Goal: Find specific page/section: Find specific page/section

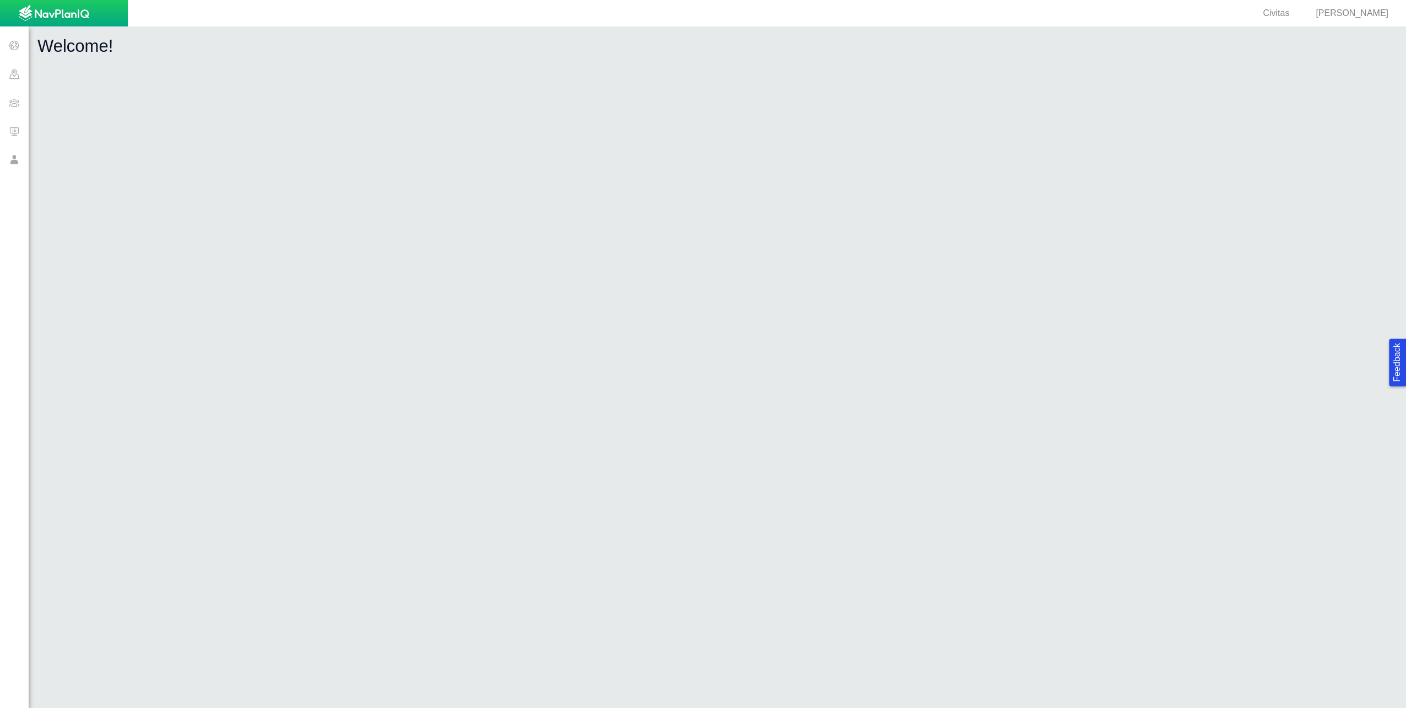
click at [11, 72] on span at bounding box center [14, 74] width 29 height 29
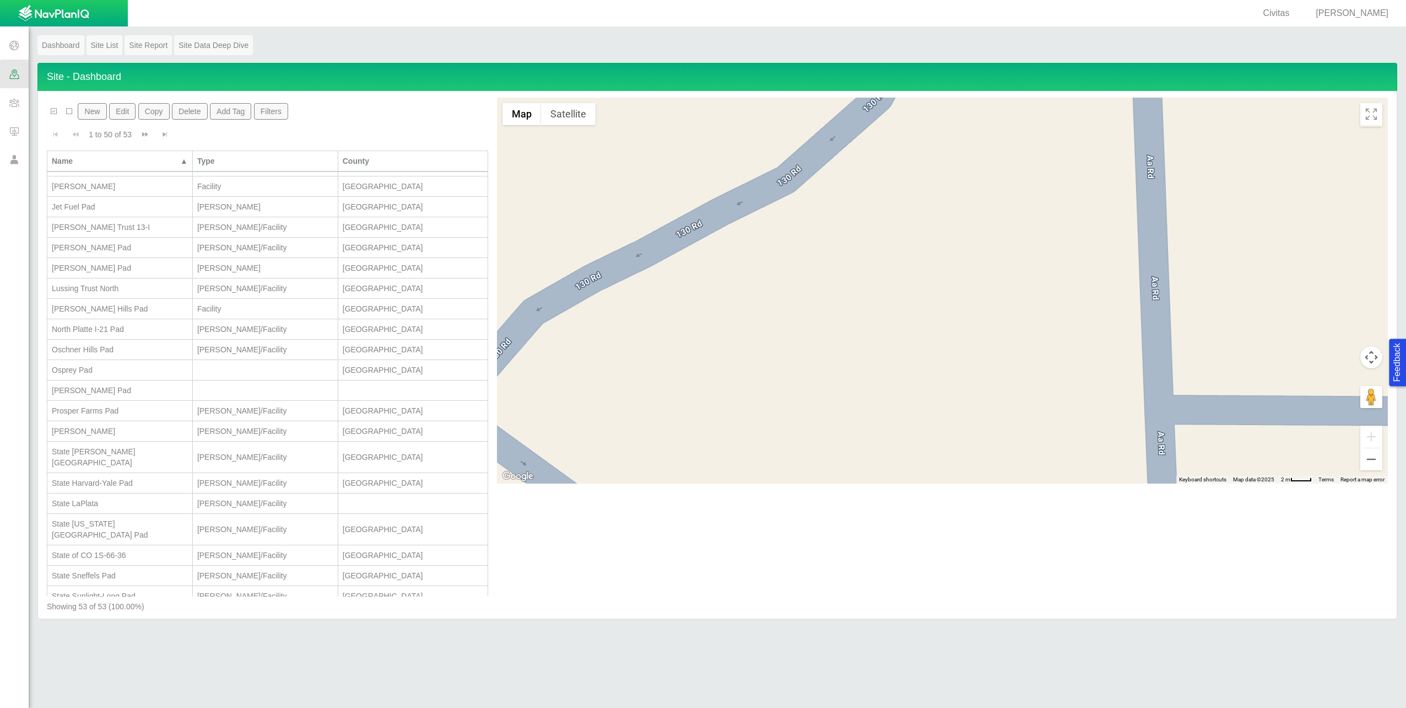
scroll to position [606, 0]
click at [128, 480] on div "State Sunlight-Long Pad" at bounding box center [120, 485] width 136 height 11
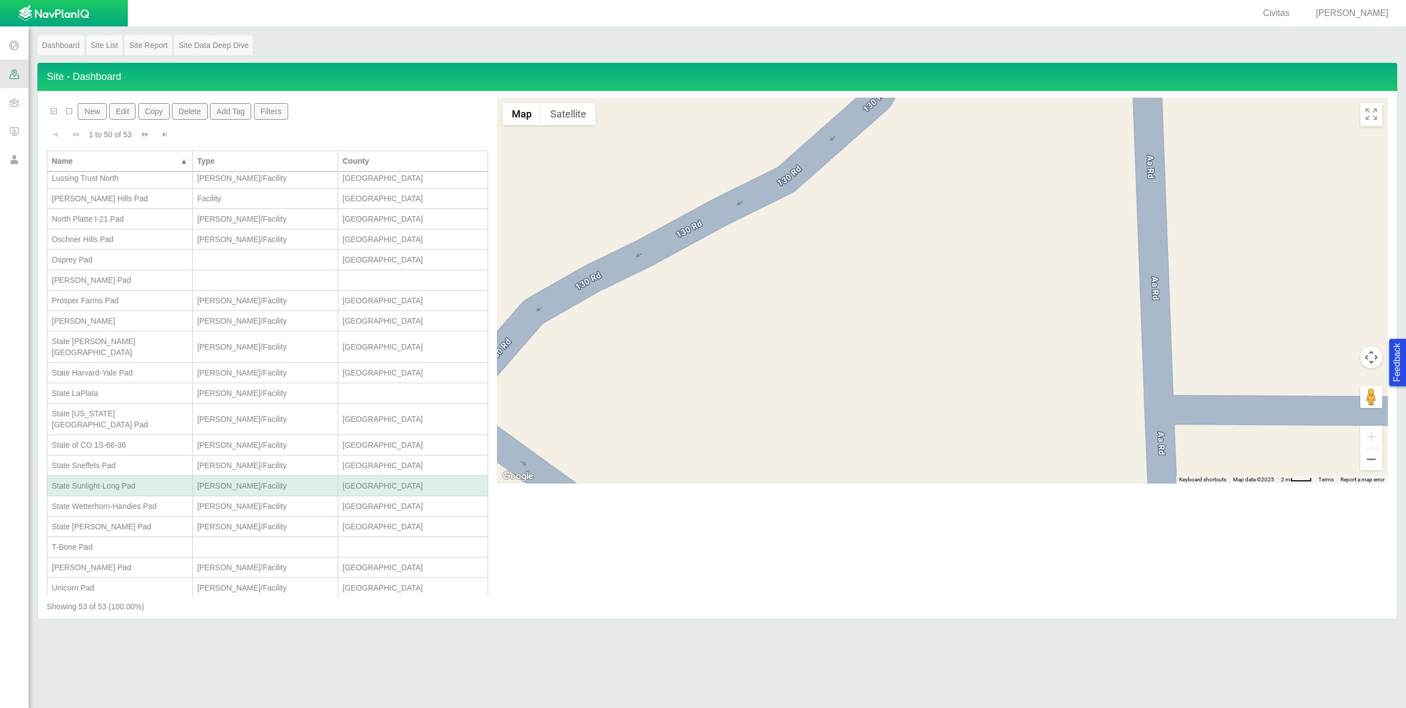
click at [169, 480] on div "State Sunlight-Long Pad" at bounding box center [120, 485] width 136 height 11
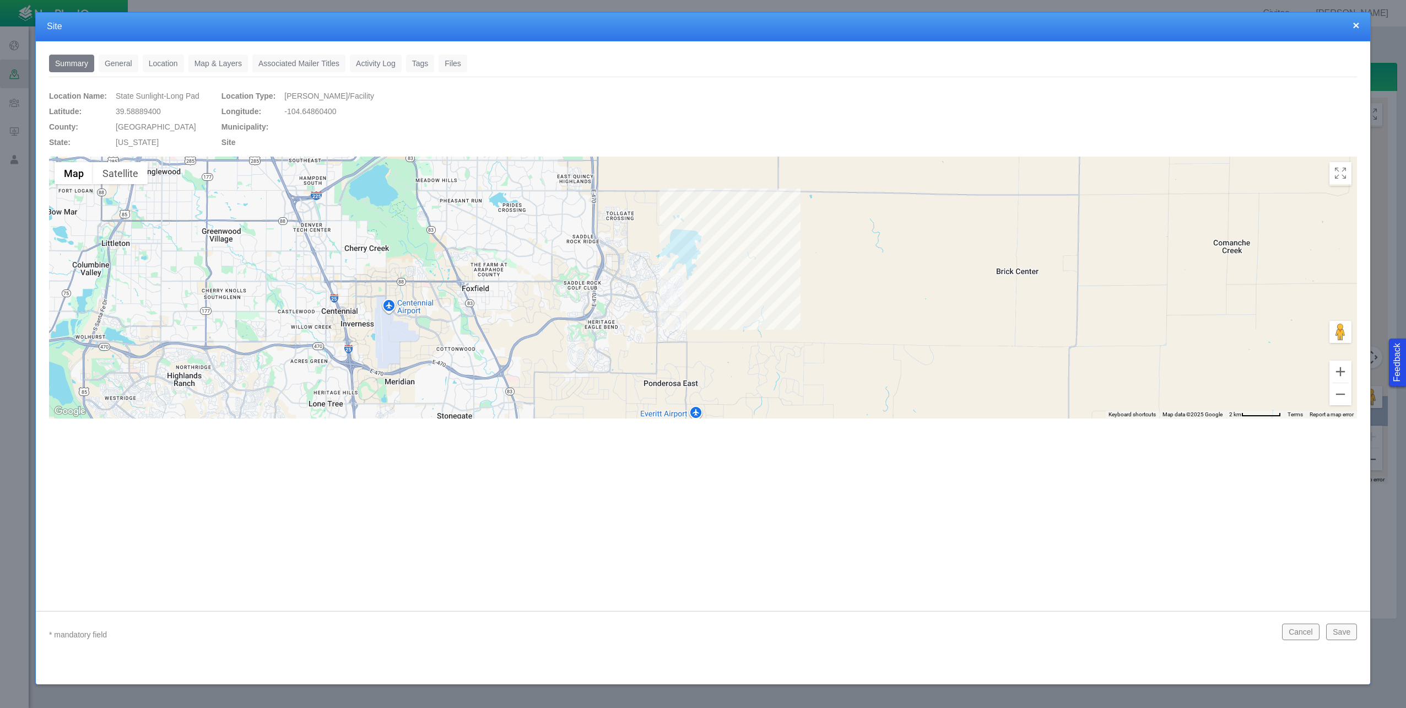
drag, startPoint x: 749, startPoint y: 275, endPoint x: 751, endPoint y: 295, distance: 20.5
click at [751, 295] on div at bounding box center [703, 288] width 1308 height 262
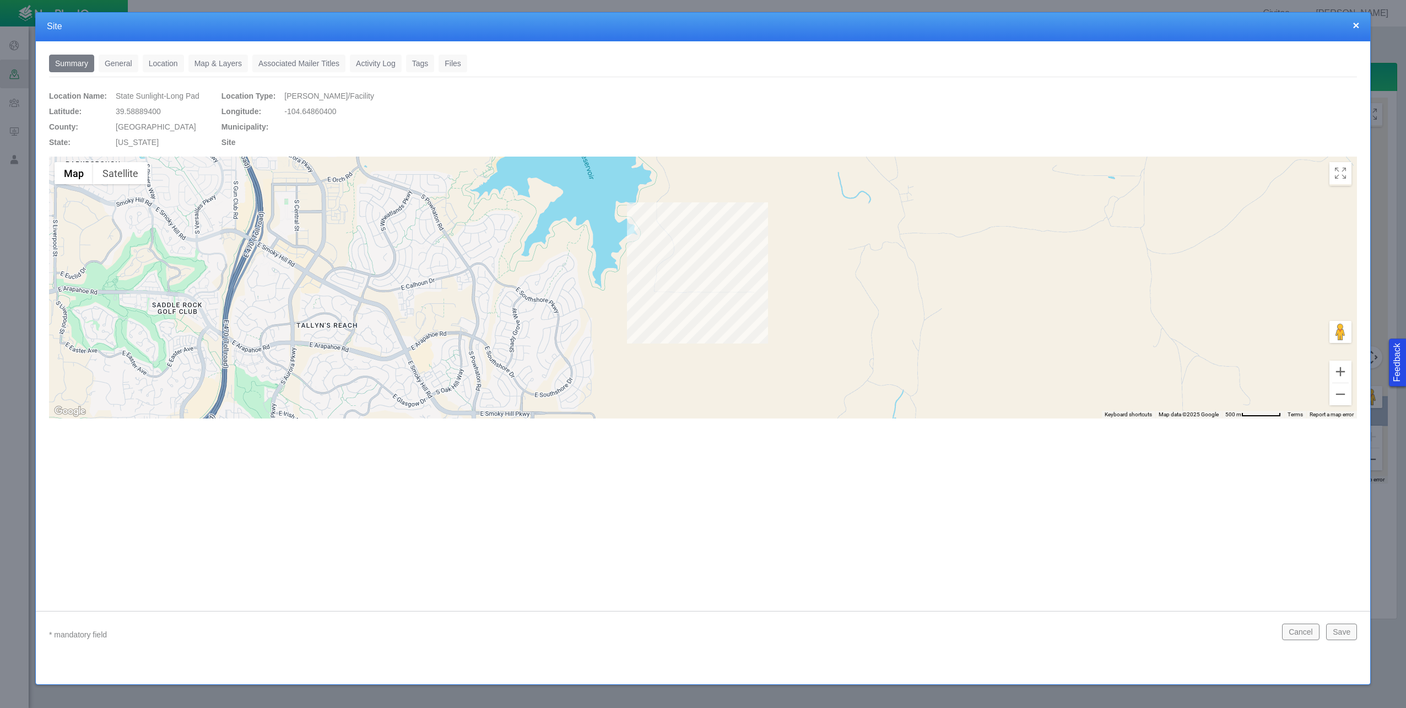
drag, startPoint x: 745, startPoint y: 266, endPoint x: 716, endPoint y: 362, distance: 99.9
click at [716, 362] on div at bounding box center [703, 288] width 1308 height 262
click at [122, 69] on link "General" at bounding box center [119, 64] width 40 height 18
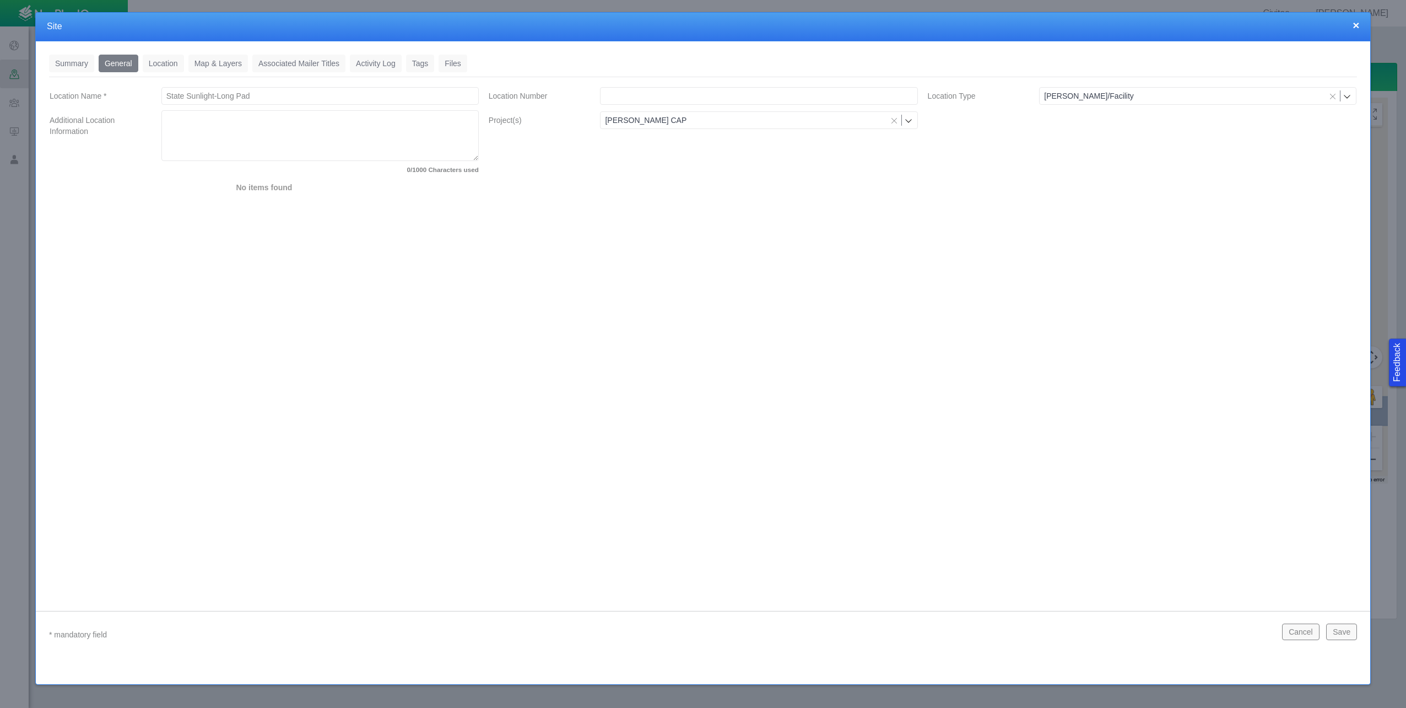
click at [76, 67] on link "Summary" at bounding box center [71, 64] width 45 height 18
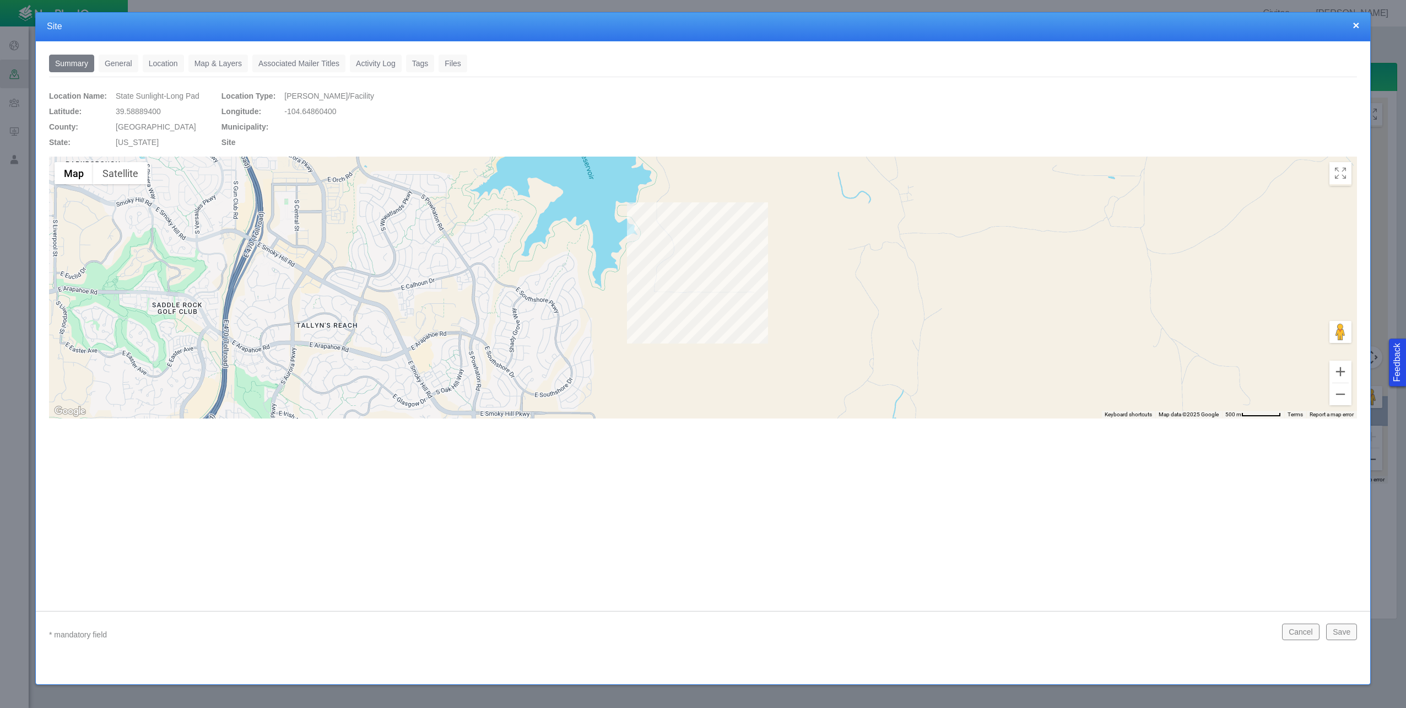
click at [374, 58] on link "Activity Log" at bounding box center [376, 64] width 52 height 18
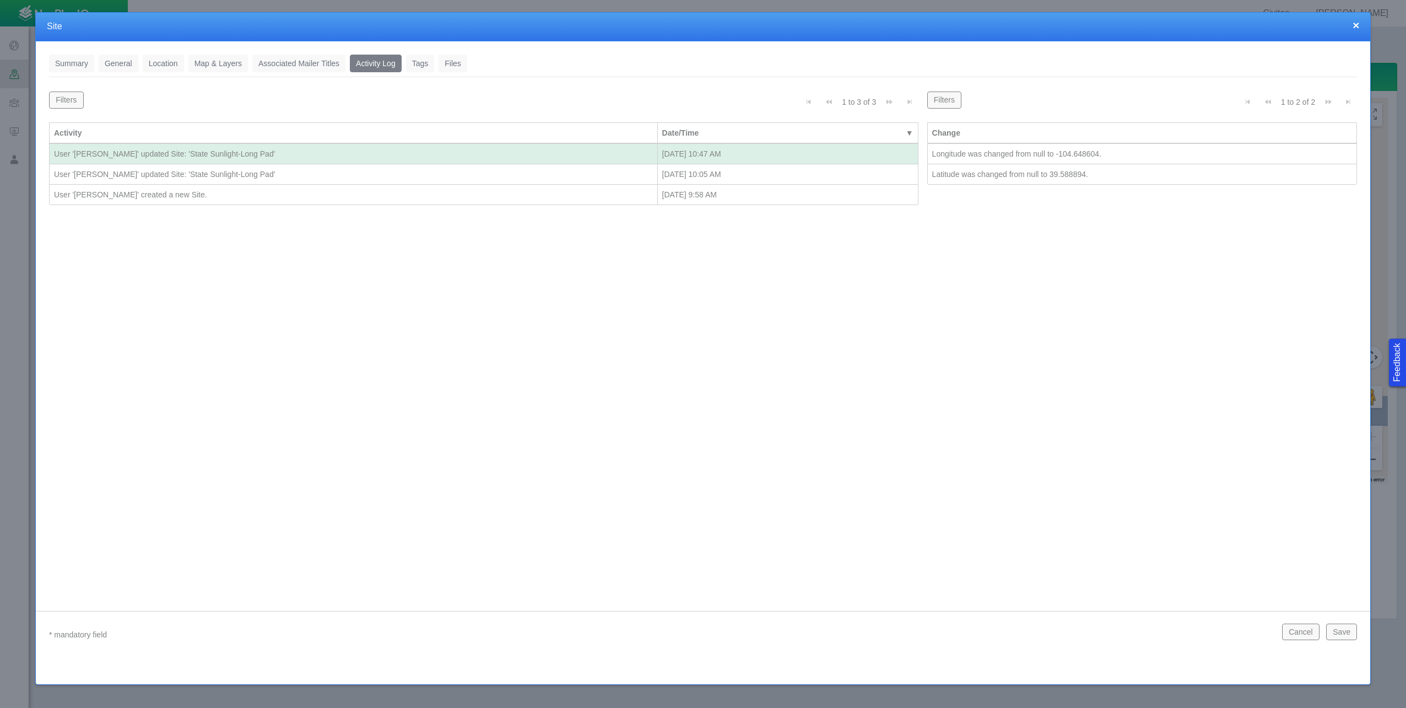
click at [287, 66] on link "Associated Mailer Titles" at bounding box center [298, 64] width 93 height 18
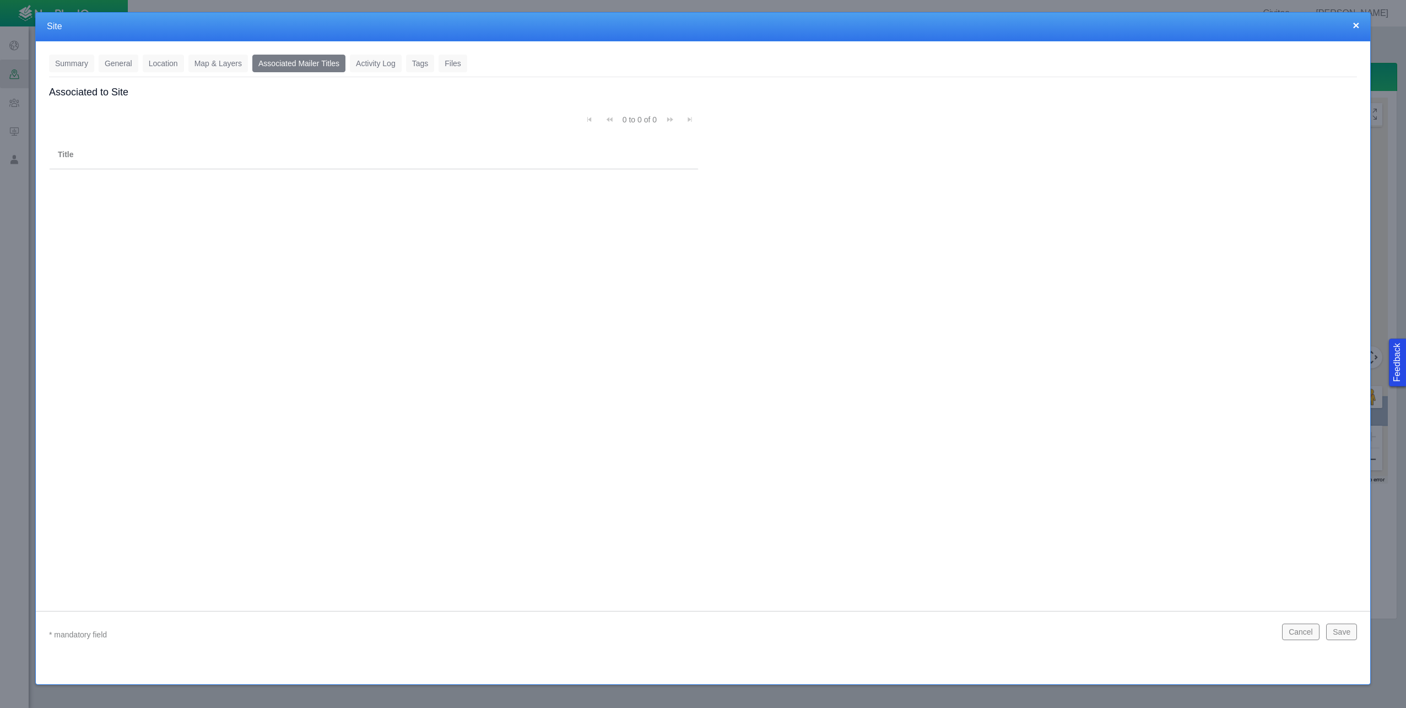
click at [227, 63] on link "Map & Layers" at bounding box center [218, 64] width 60 height 18
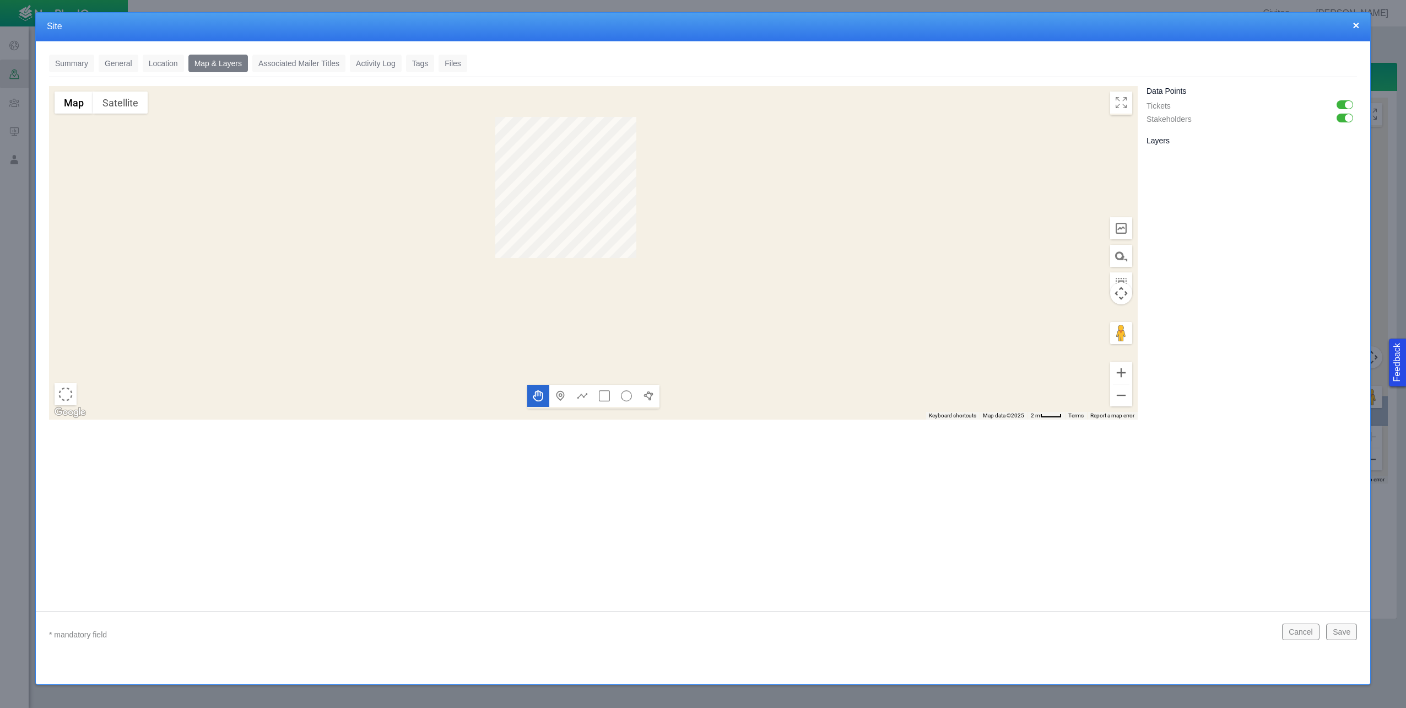
click at [159, 68] on link "Location" at bounding box center [163, 64] width 41 height 18
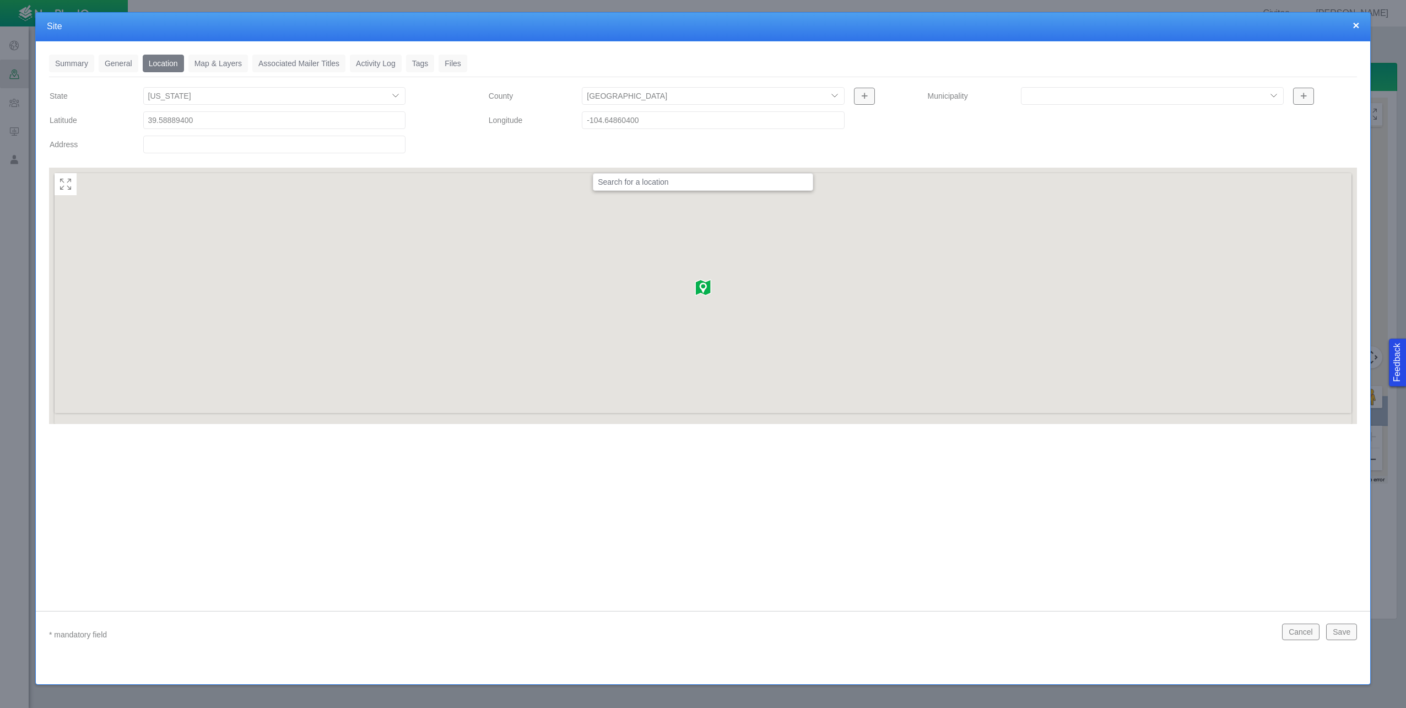
click at [159, 68] on link "Location" at bounding box center [163, 64] width 41 height 18
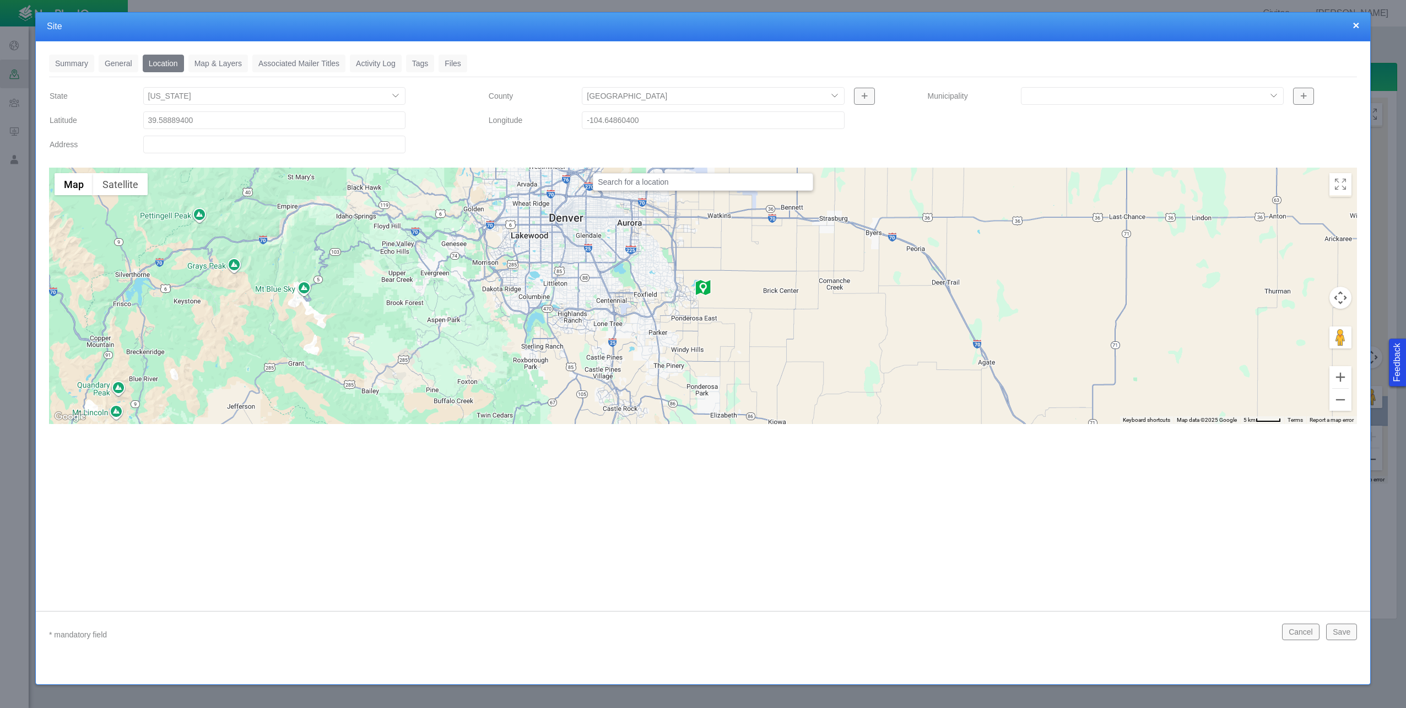
click at [424, 63] on link "Tags" at bounding box center [420, 64] width 29 height 18
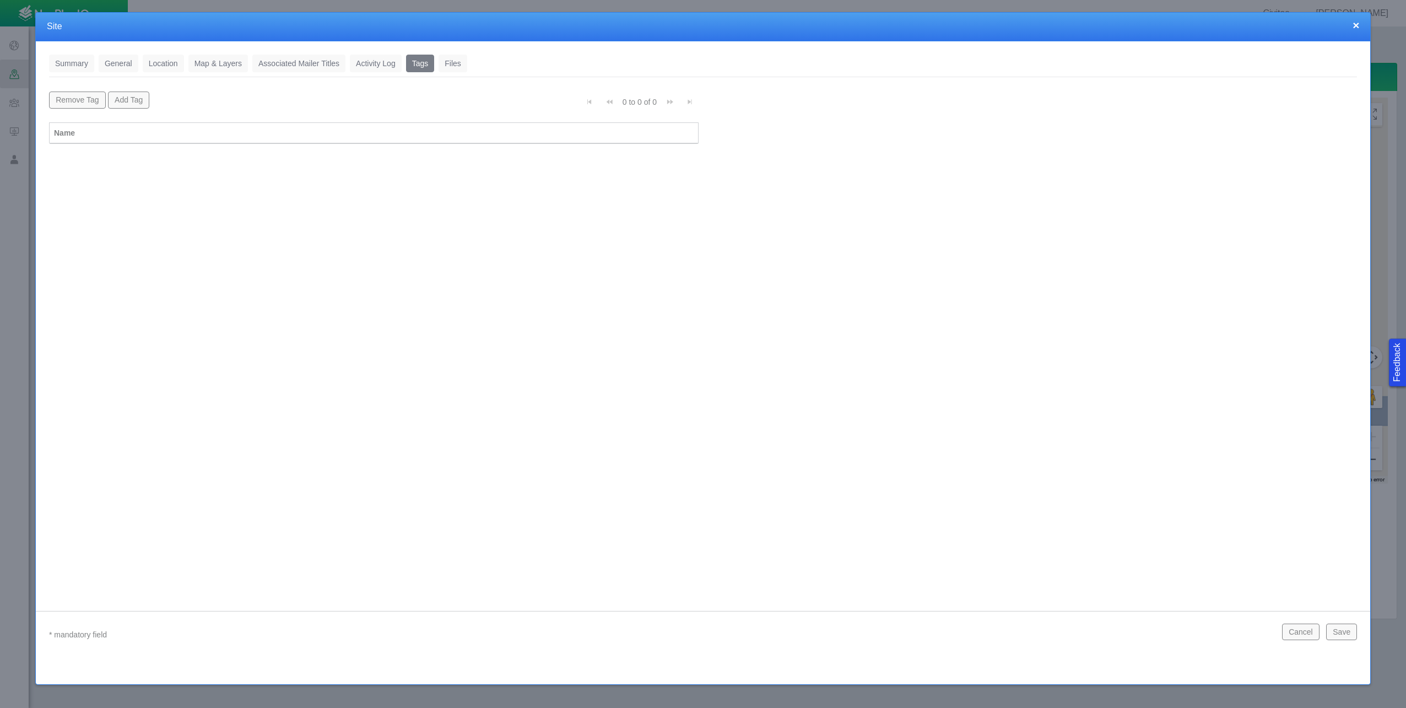
click at [454, 59] on link "Files" at bounding box center [453, 64] width 29 height 18
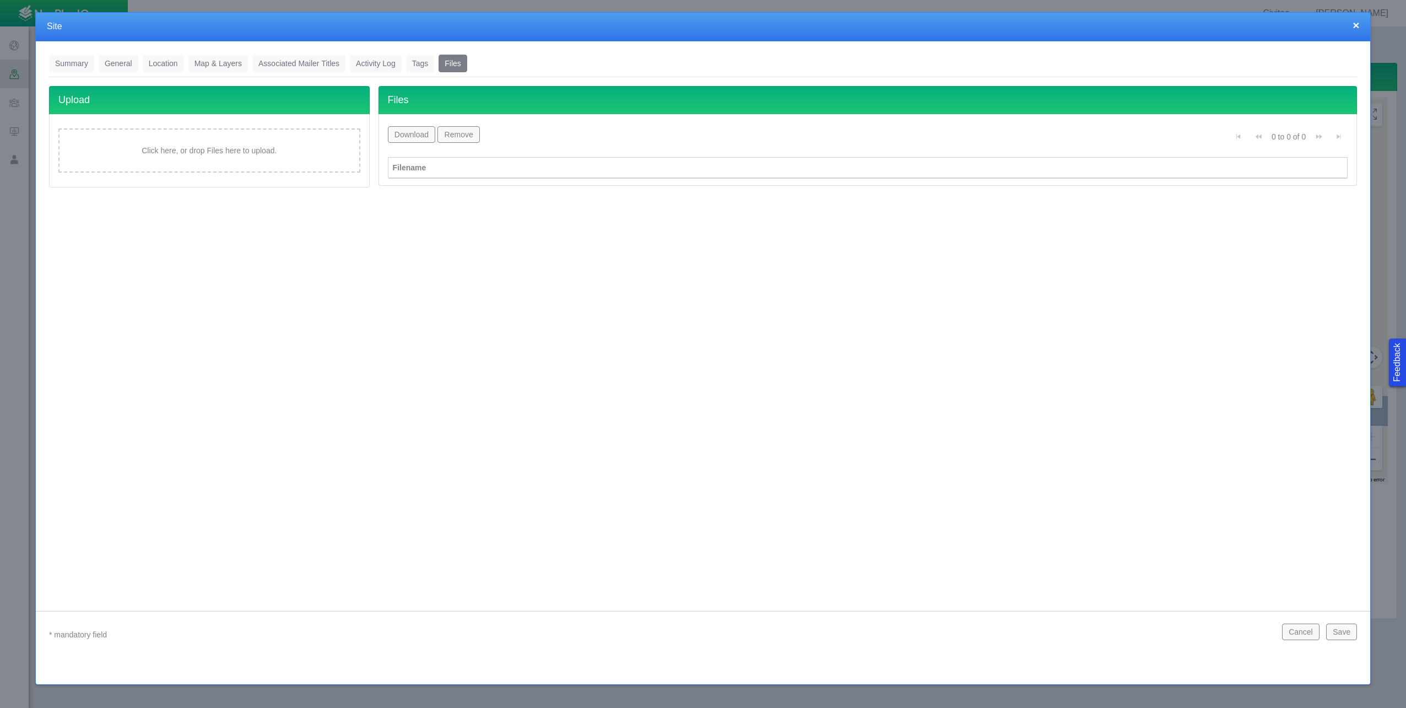
click at [1354, 29] on button "×" at bounding box center [1356, 25] width 7 height 12
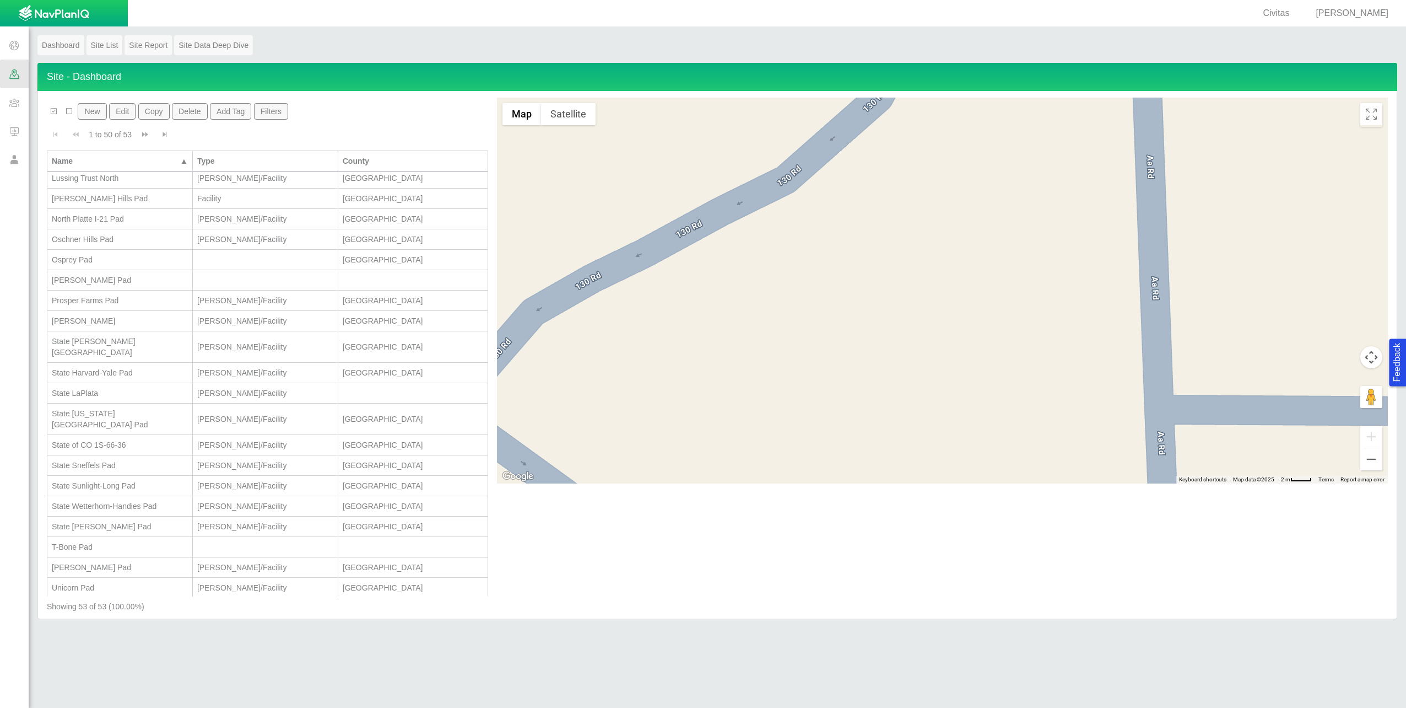
click at [19, 104] on span at bounding box center [14, 102] width 29 height 29
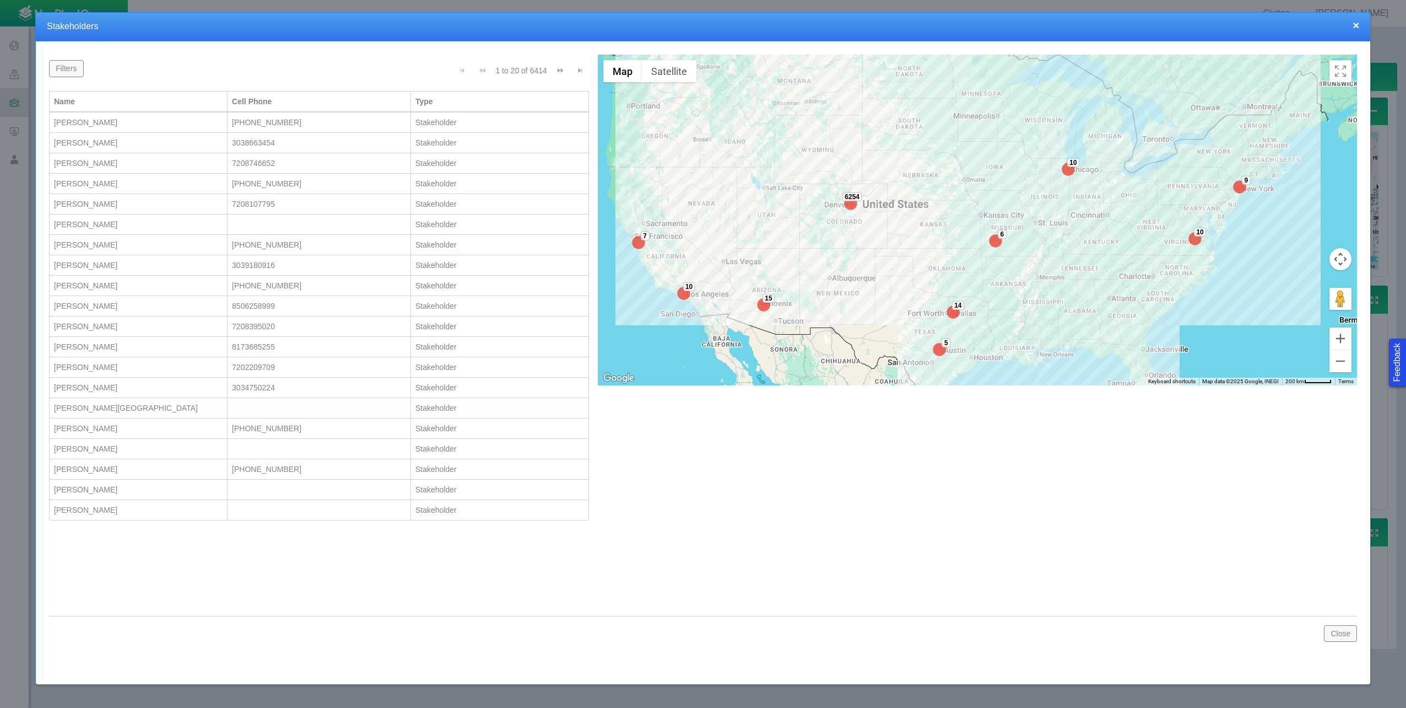
drag, startPoint x: 710, startPoint y: 174, endPoint x: 683, endPoint y: 294, distance: 123.7
click at [683, 294] on div "6254 5 14 10 9 15 10 6 10 7 5" at bounding box center [977, 220] width 759 height 331
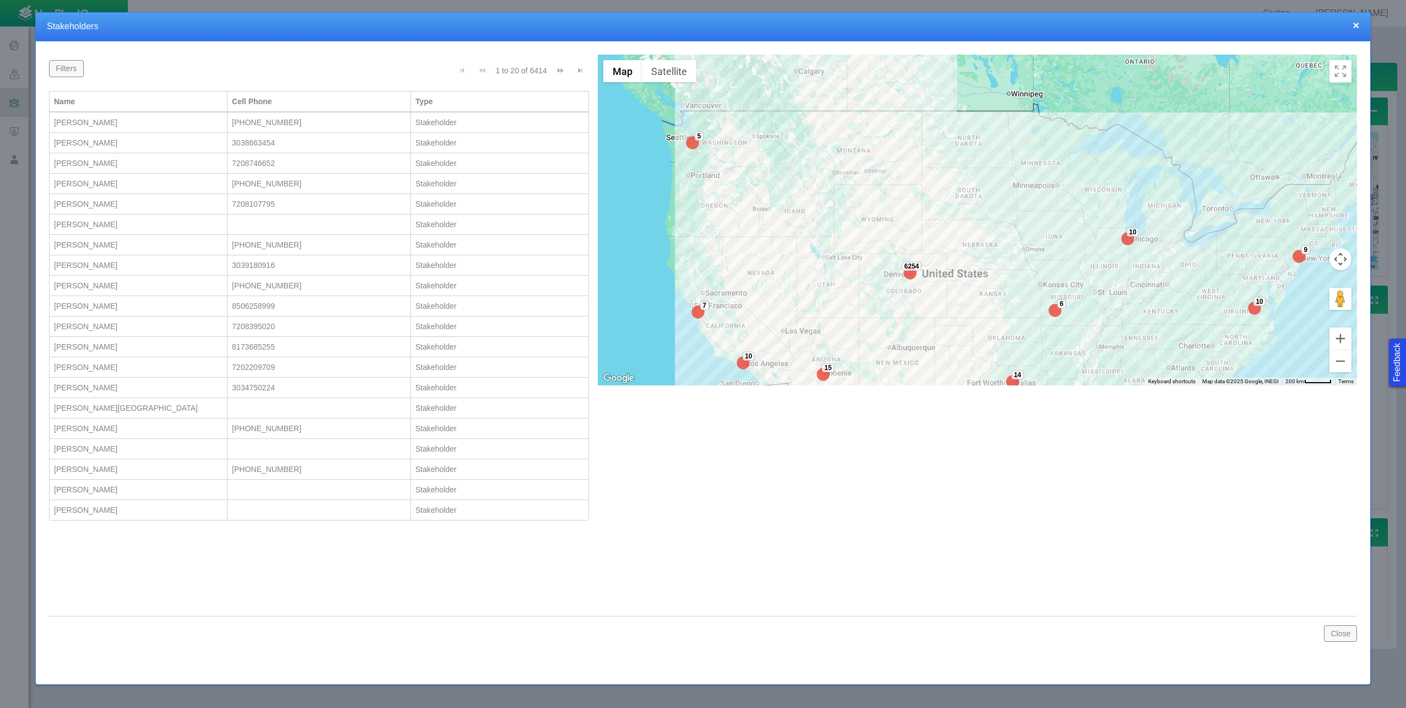
drag, startPoint x: 745, startPoint y: 147, endPoint x: 804, endPoint y: 218, distance: 92.8
click at [804, 218] on div "6254 5 14 10 9 15 10 6 10 7 5" at bounding box center [977, 220] width 759 height 331
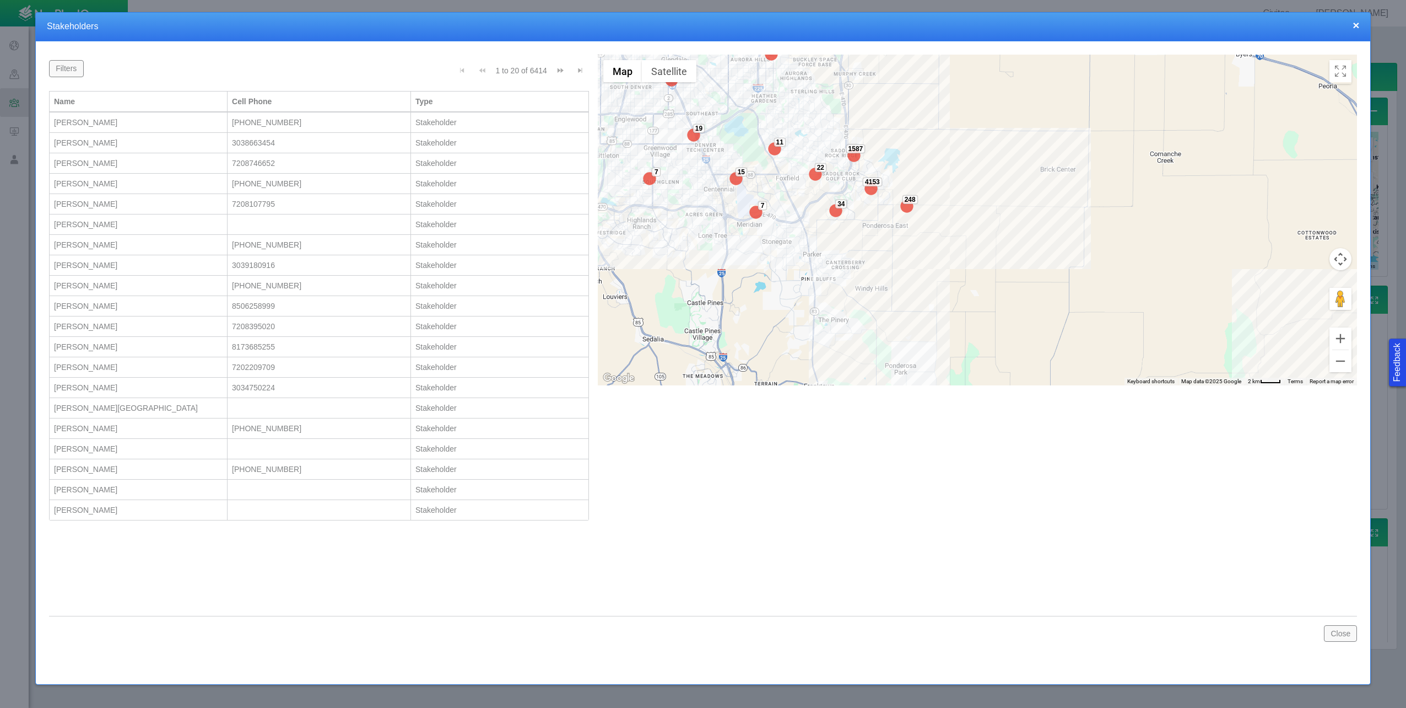
drag, startPoint x: 993, startPoint y: 292, endPoint x: 867, endPoint y: 100, distance: 229.3
click at [867, 100] on div "22 15 4153 13 1587 16 11 19 22 248 7 7 34" at bounding box center [977, 220] width 759 height 331
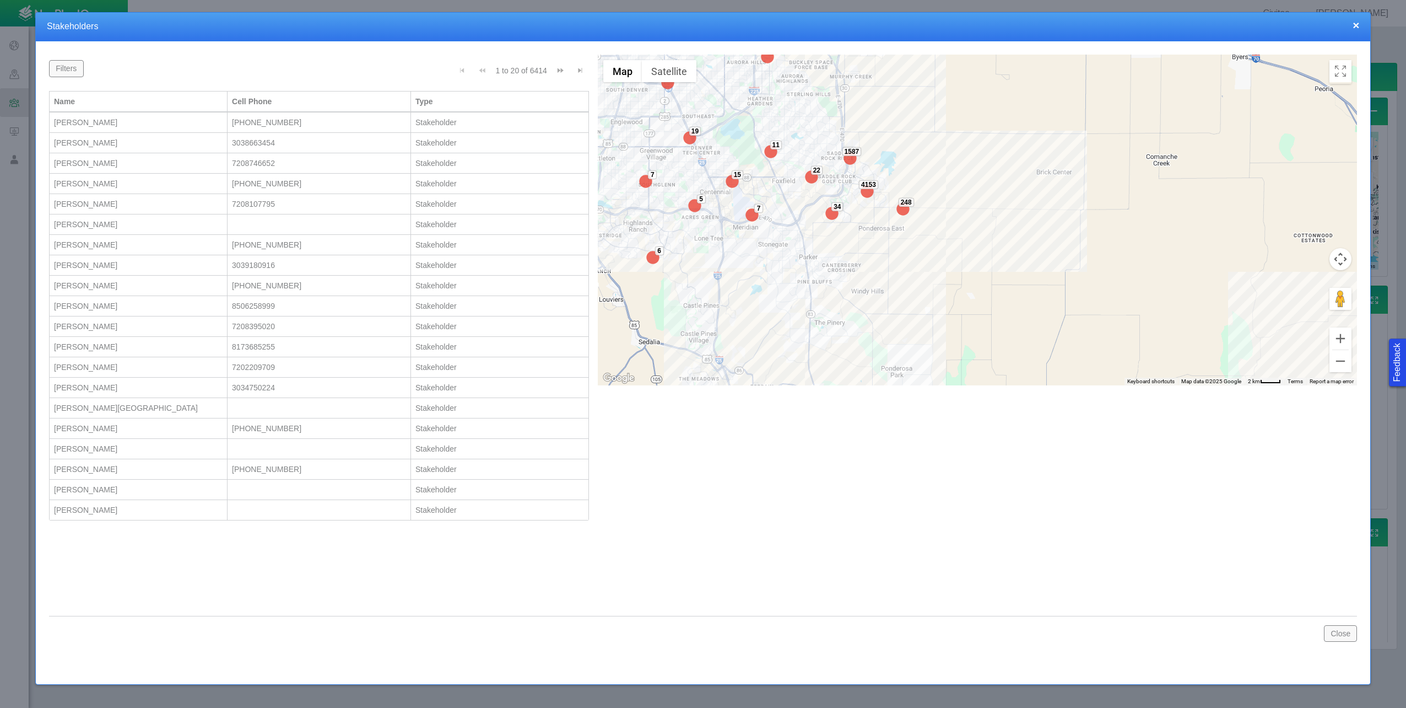
drag, startPoint x: 885, startPoint y: 185, endPoint x: 872, endPoint y: 226, distance: 42.9
click at [872, 226] on div "22 15 4153 13 1587 16 11 19 22 248 7 5 7 34 6" at bounding box center [977, 220] width 759 height 331
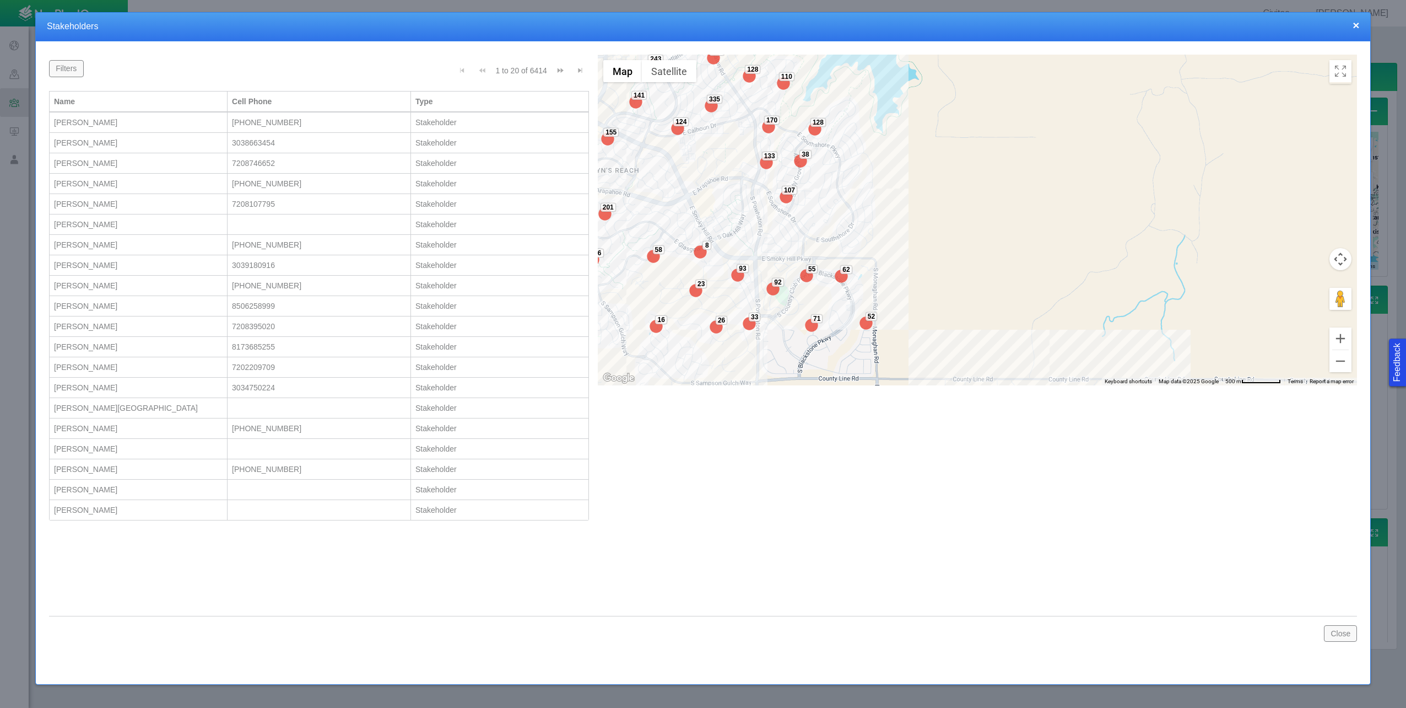
drag, startPoint x: 917, startPoint y: 252, endPoint x: 905, endPoint y: 196, distance: 56.9
click at [905, 196] on div "8 69 335 108 252 87 128 194 52 128 110 92 96 84 35 38 58 107 133 201 57 141 62 …" at bounding box center [977, 220] width 759 height 331
click at [837, 279] on img at bounding box center [842, 276] width 22 height 22
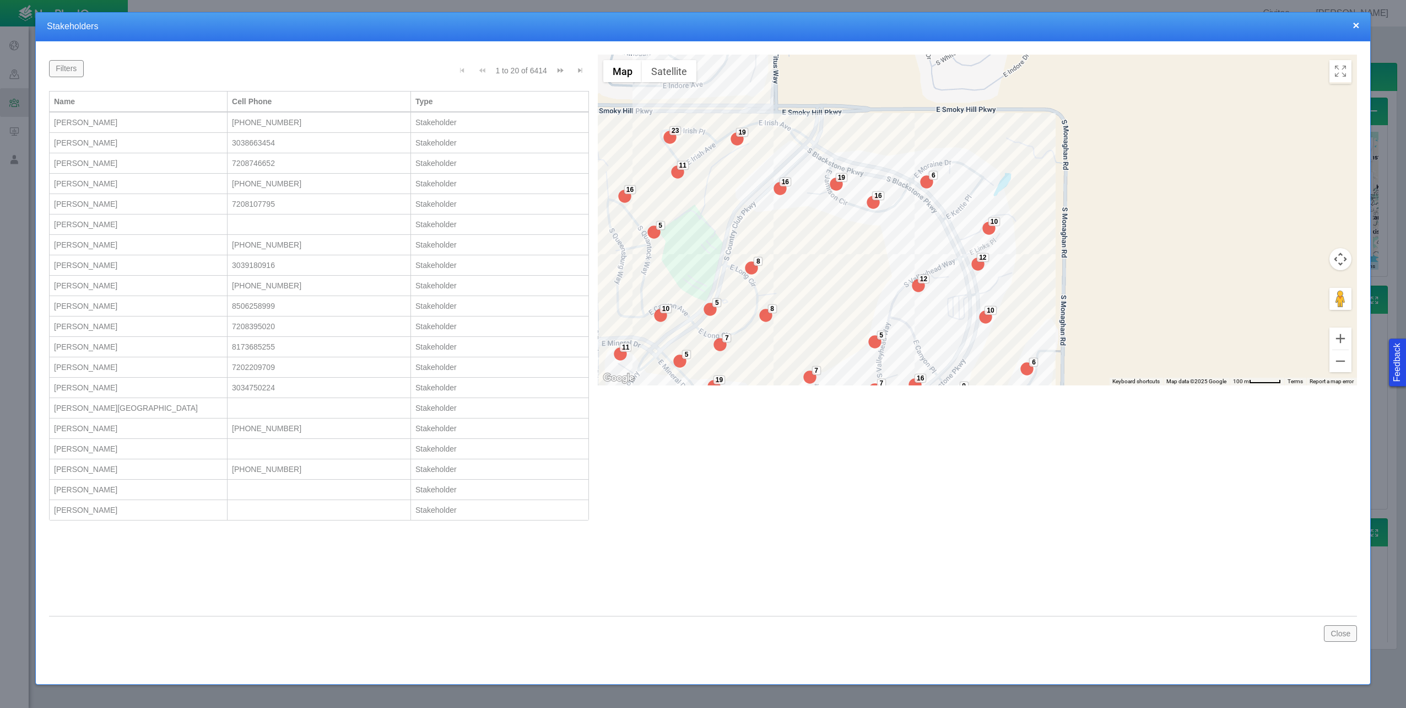
click at [116, 508] on div "[PERSON_NAME]" at bounding box center [138, 509] width 169 height 11
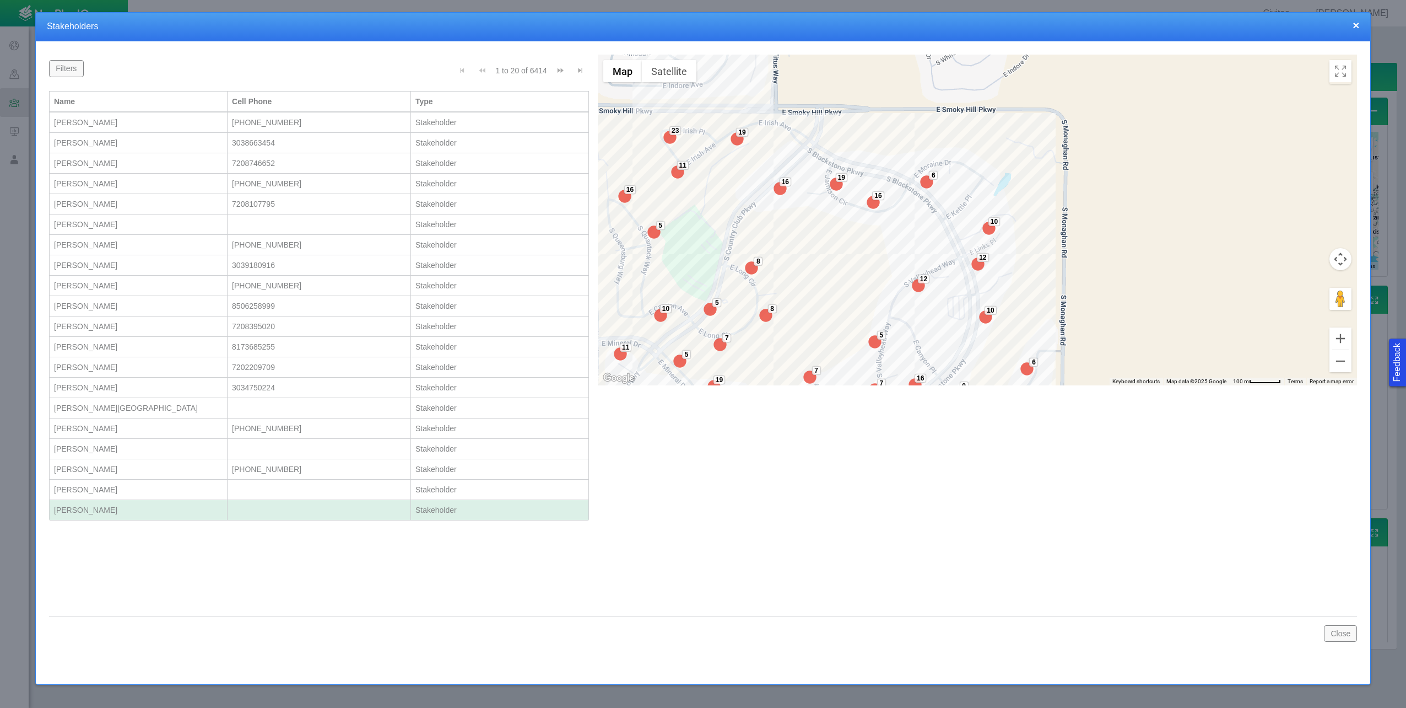
click at [116, 508] on div "[PERSON_NAME]" at bounding box center [138, 509] width 169 height 11
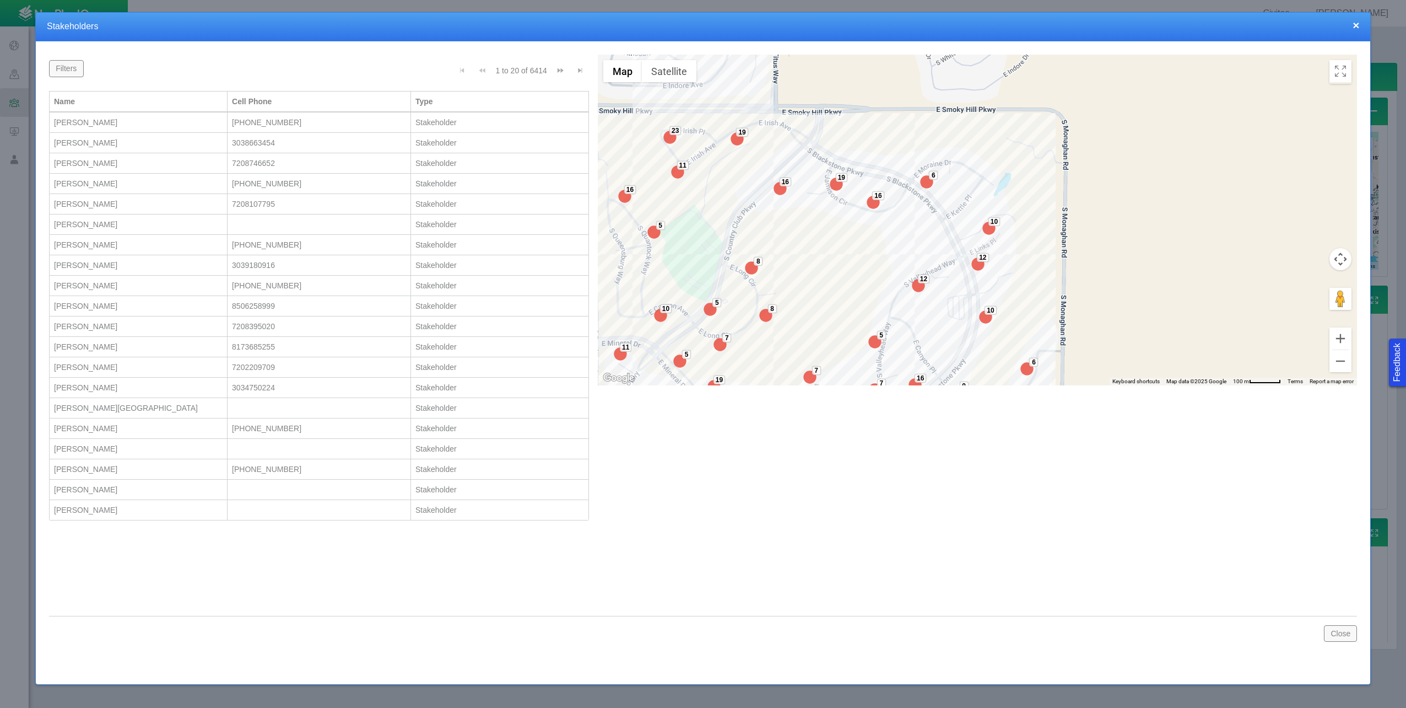
click at [116, 508] on div "[PERSON_NAME]" at bounding box center [138, 509] width 169 height 11
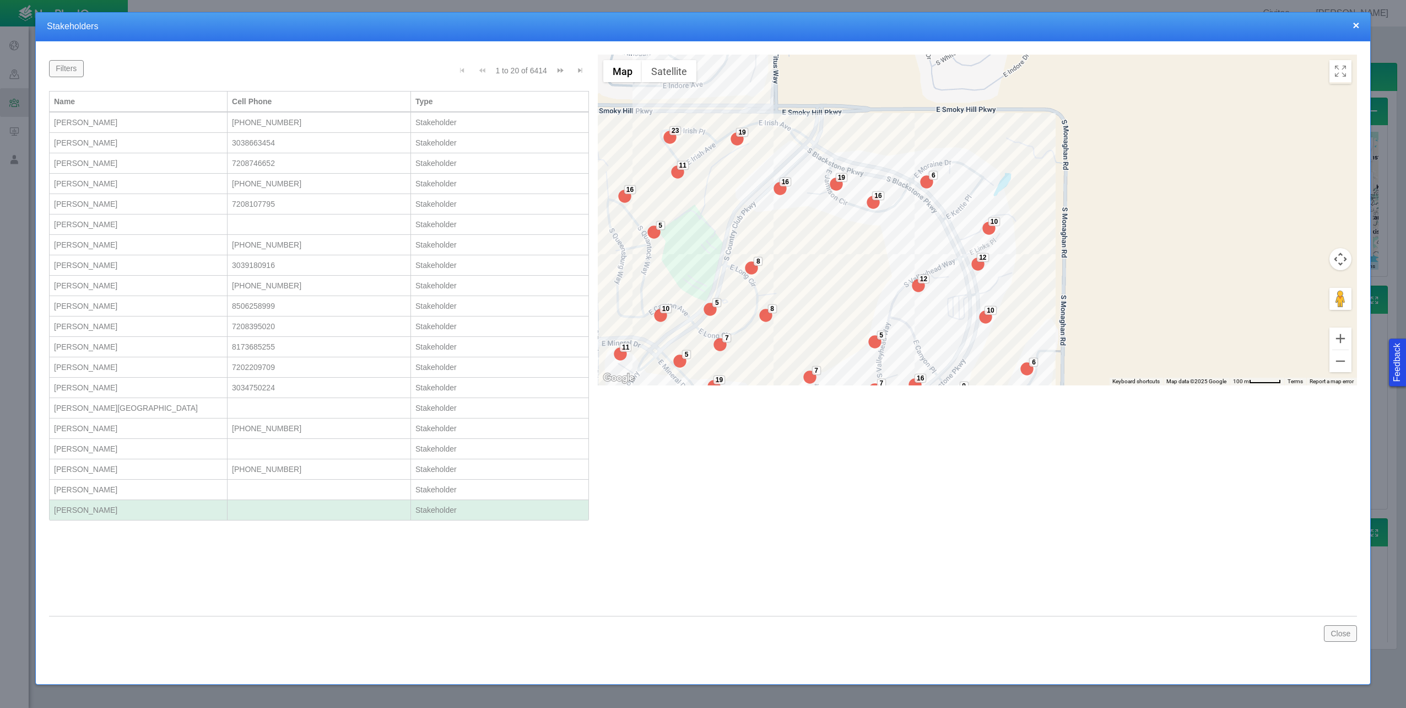
click at [238, 511] on div at bounding box center [319, 509] width 174 height 11
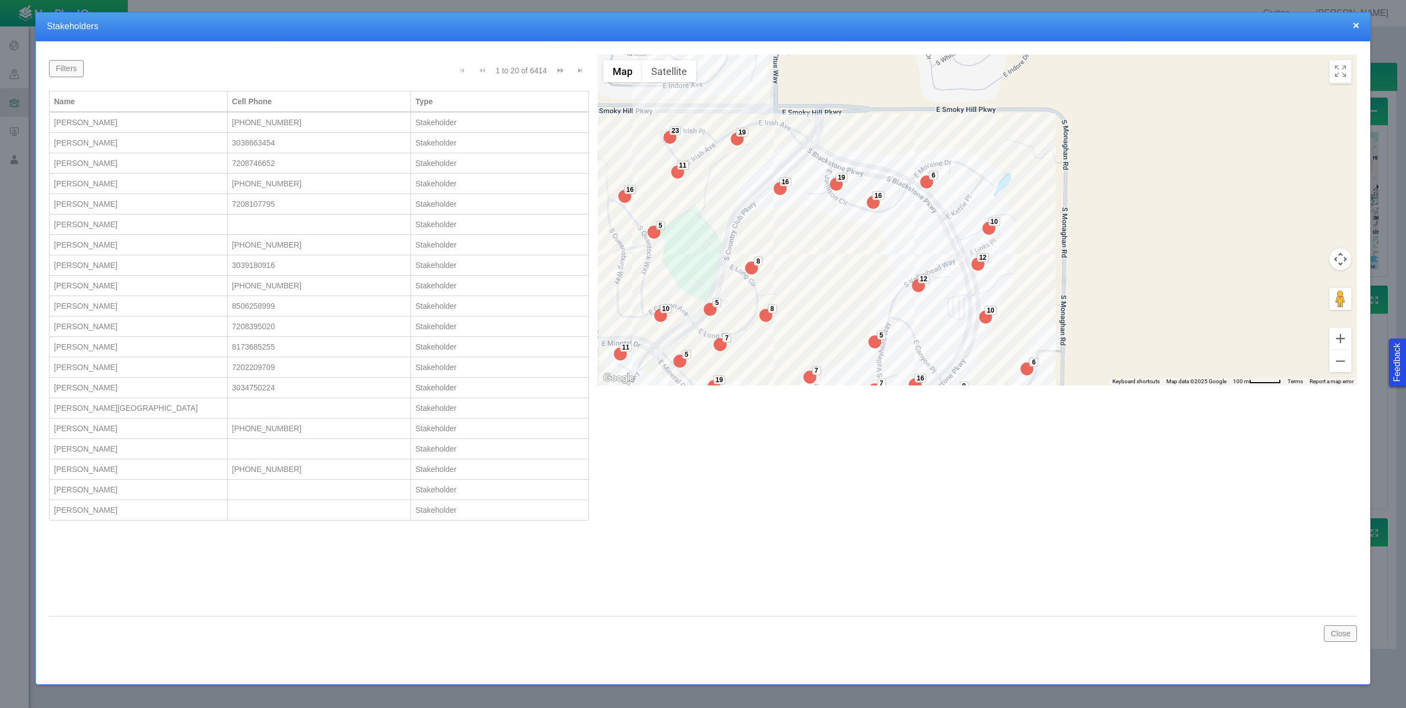
click at [238, 511] on div at bounding box center [319, 509] width 174 height 11
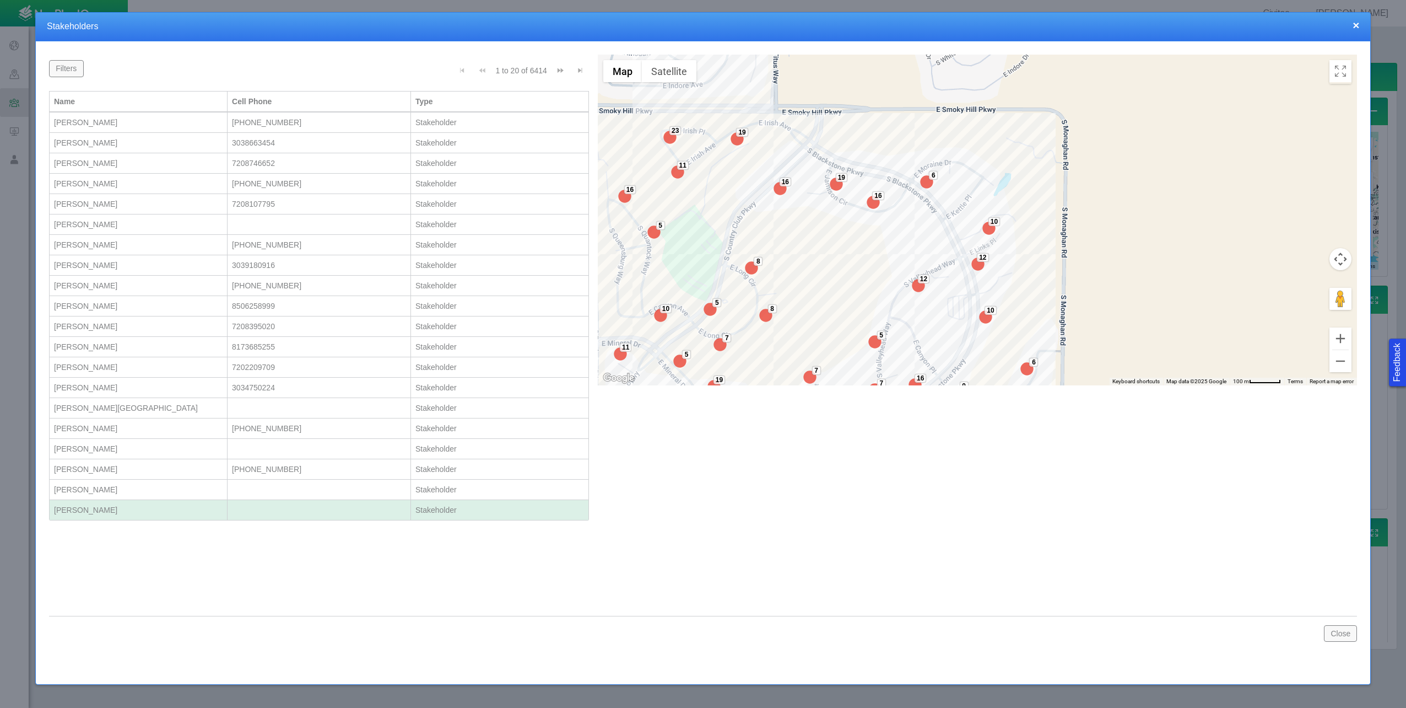
click at [142, 146] on div "[PERSON_NAME]" at bounding box center [138, 142] width 169 height 11
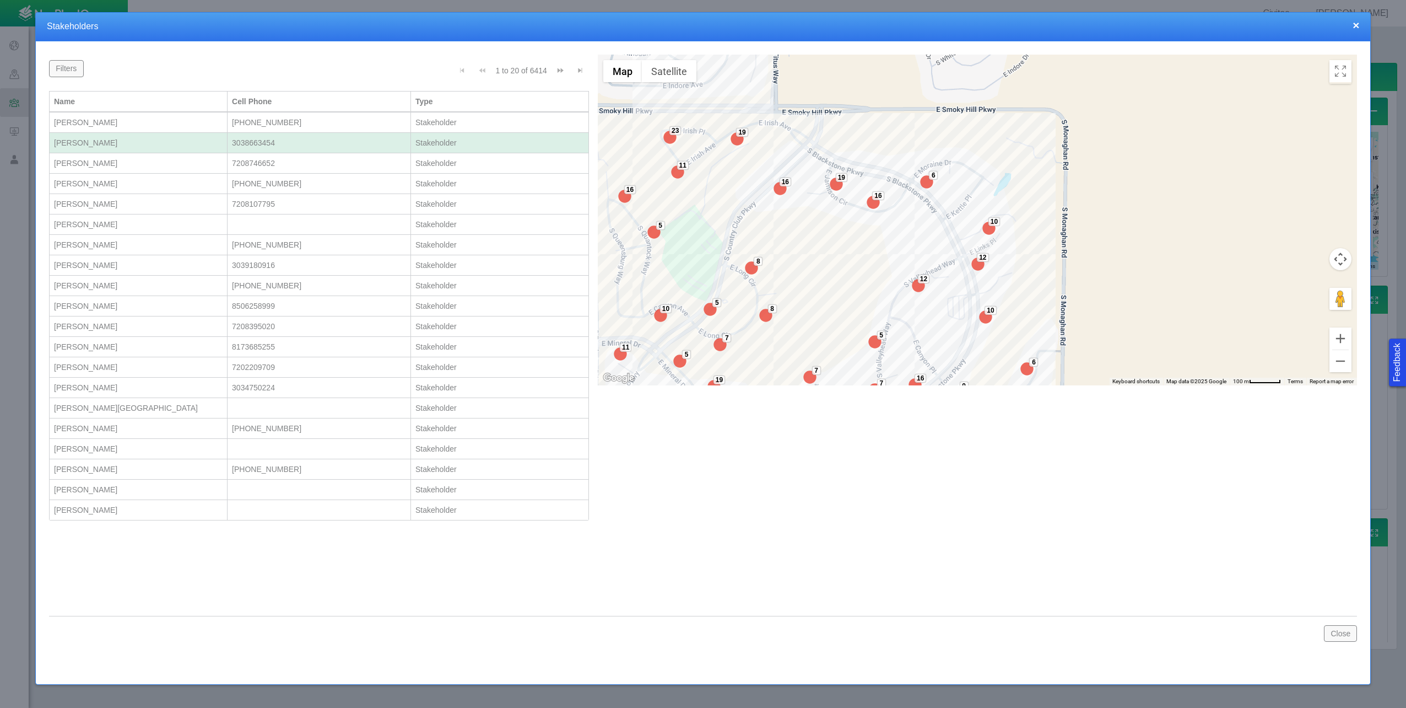
click at [142, 146] on div "[PERSON_NAME]" at bounding box center [138, 142] width 169 height 11
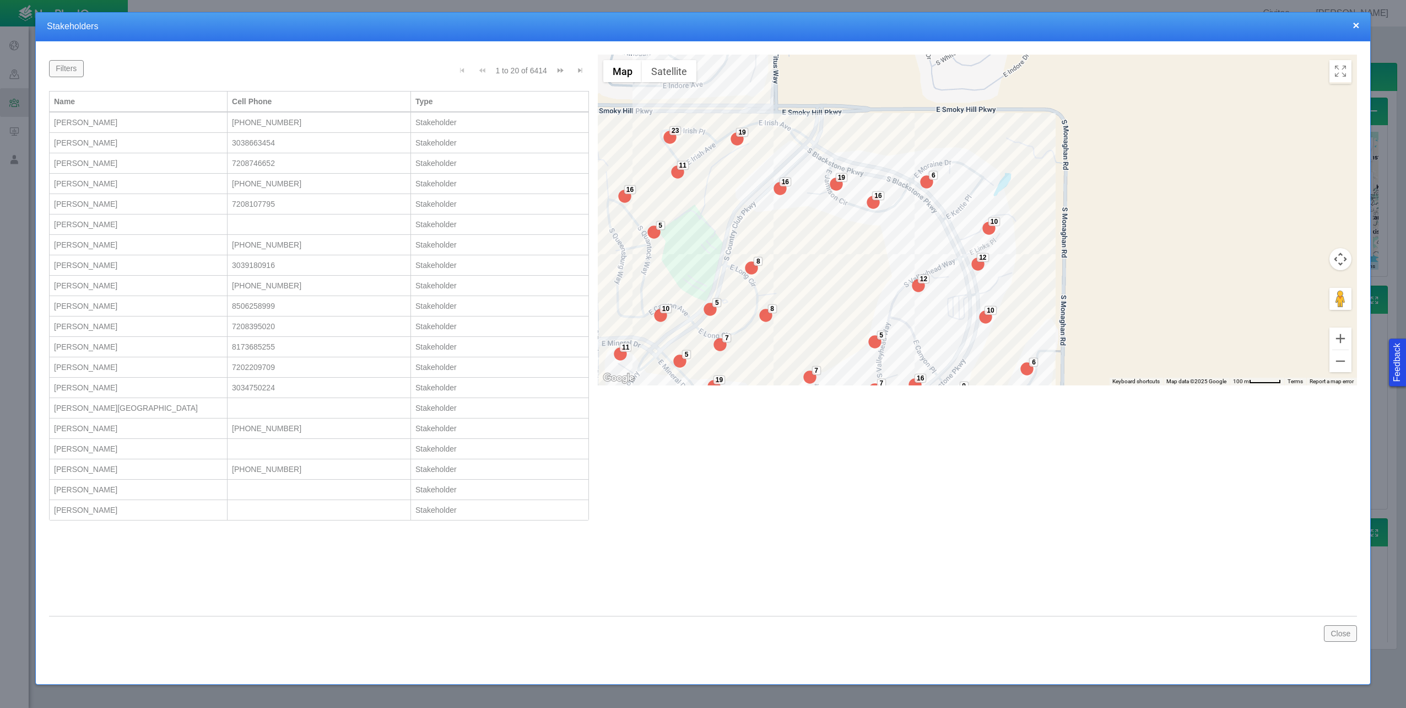
click at [131, 164] on div "[PERSON_NAME]" at bounding box center [138, 163] width 169 height 11
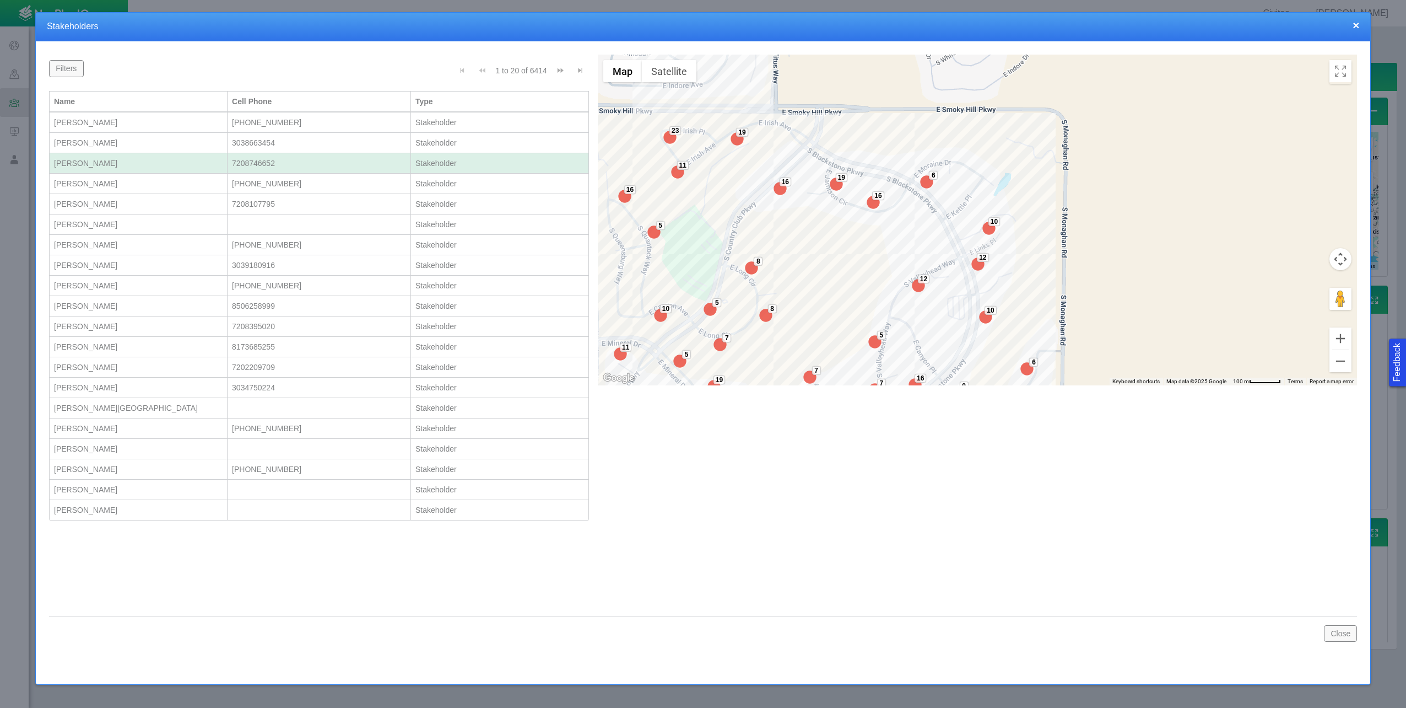
click at [131, 164] on div "[PERSON_NAME]" at bounding box center [138, 163] width 169 height 11
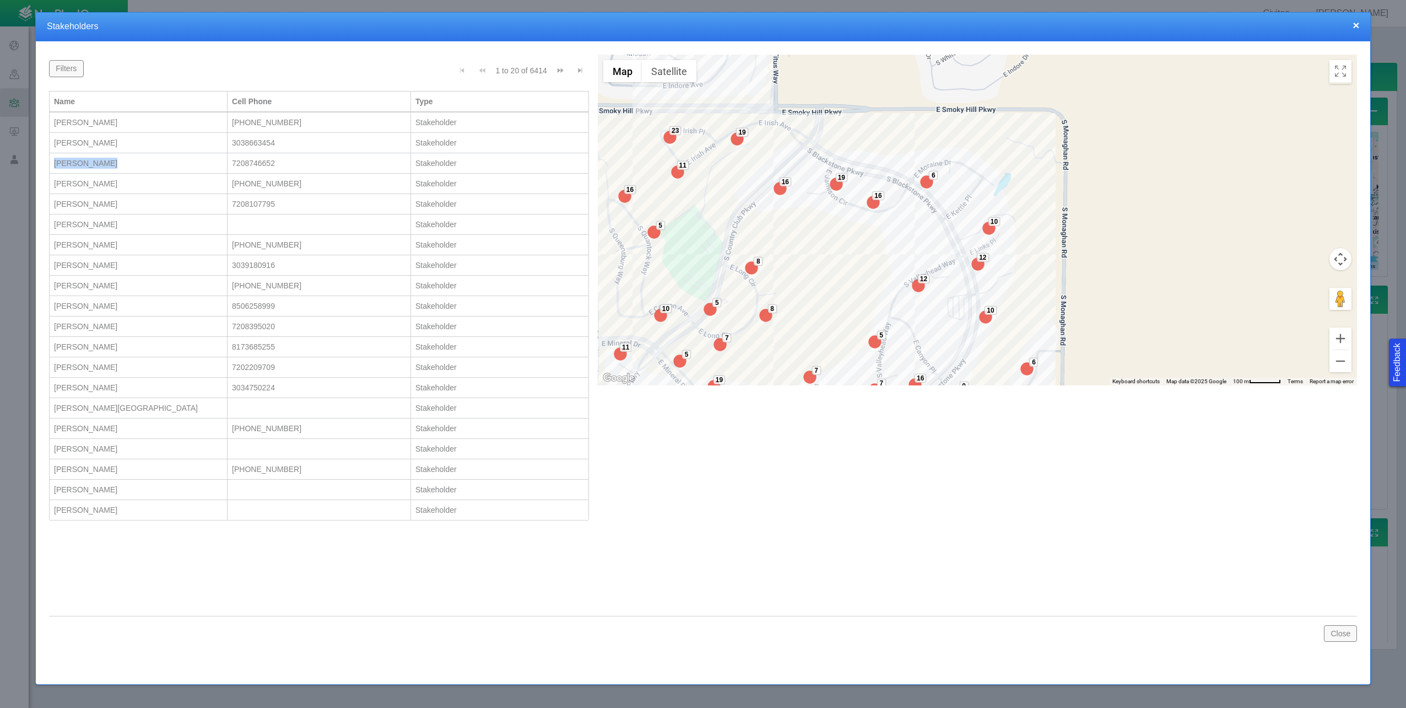
click at [131, 164] on div "[PERSON_NAME]" at bounding box center [138, 163] width 169 height 11
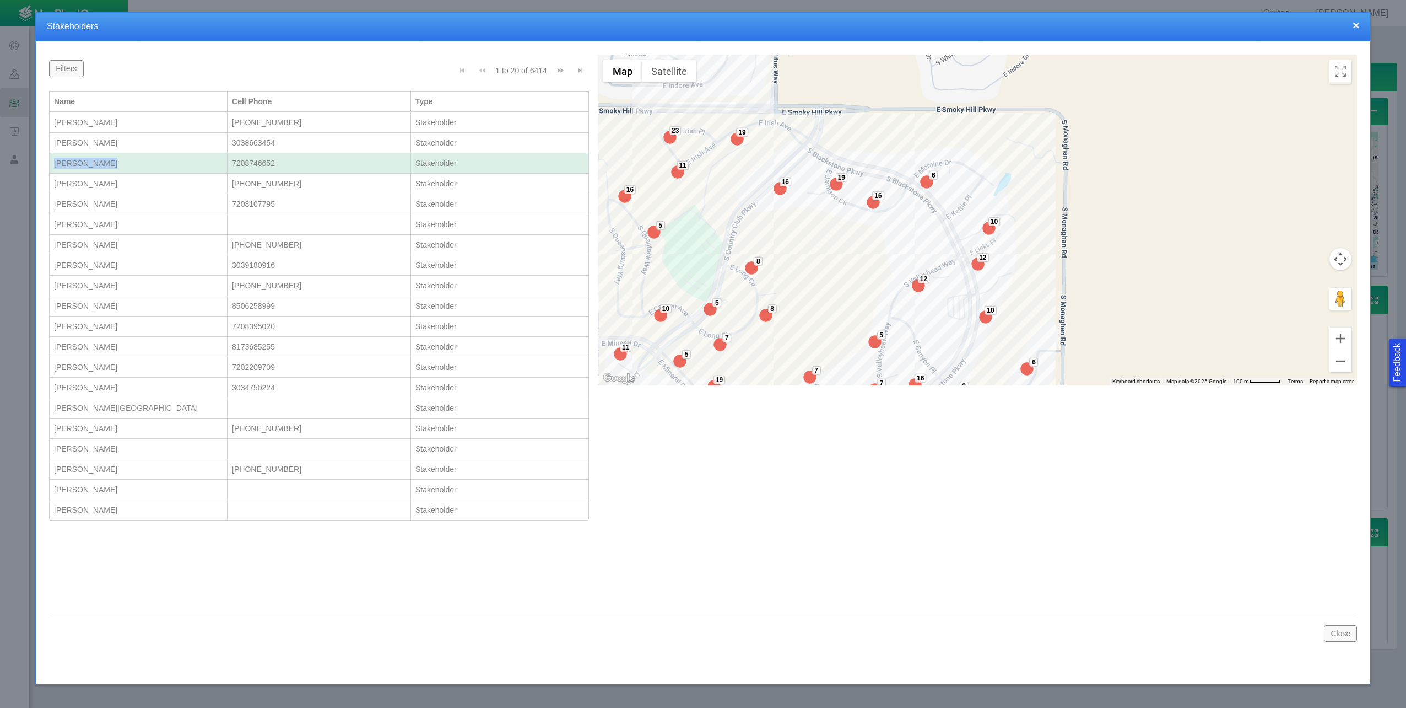
click at [131, 164] on div "[PERSON_NAME]" at bounding box center [138, 163] width 169 height 11
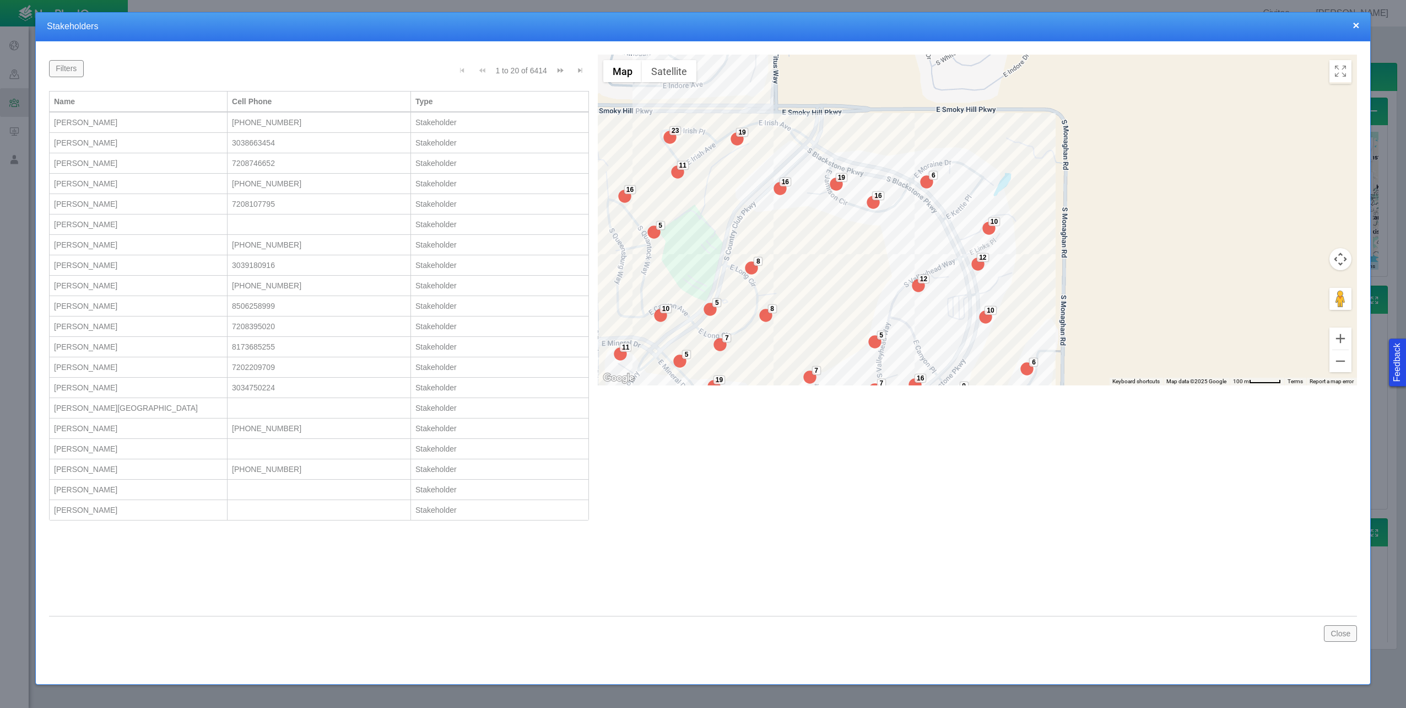
click at [687, 400] on div "← Move left → Move right ↑ Move up ↓ Move down + Zoom in - Zoom out Home Jump l…" at bounding box center [978, 288] width 768 height 466
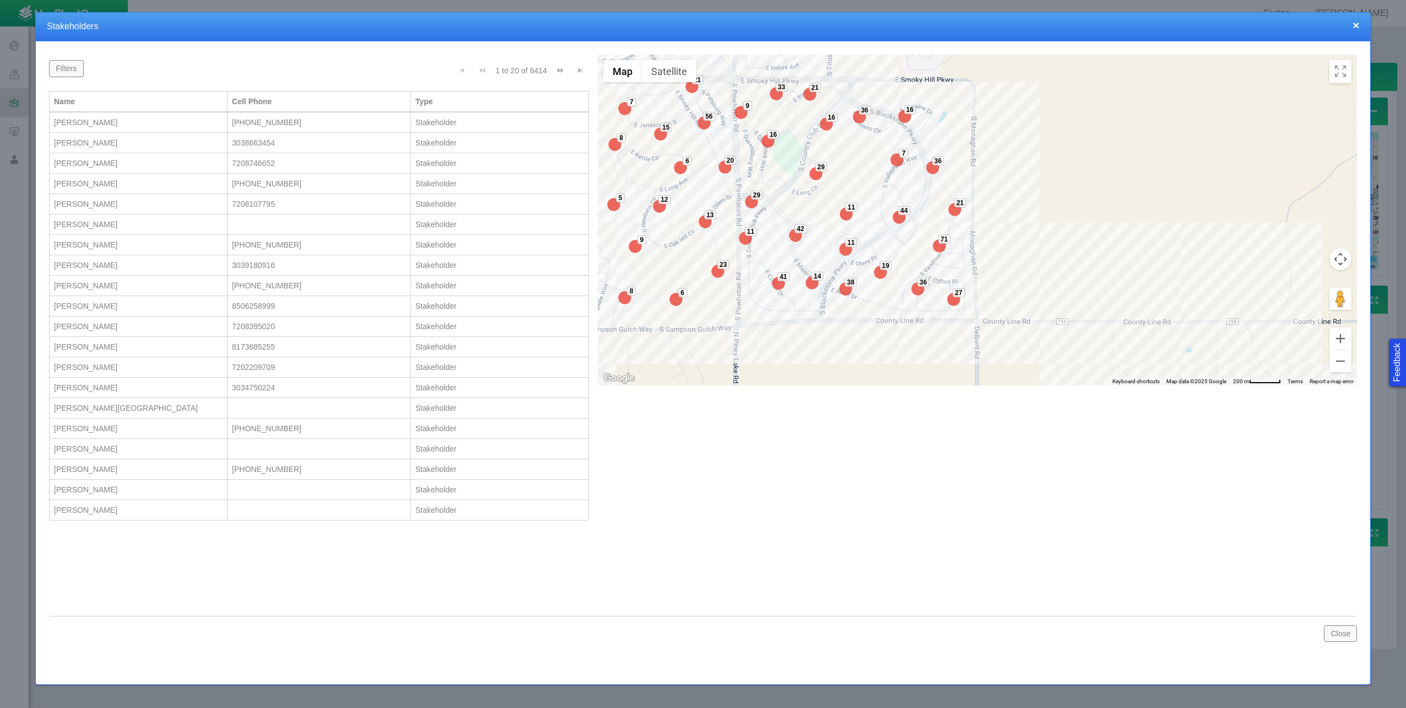
drag, startPoint x: 886, startPoint y: 288, endPoint x: 869, endPoint y: 170, distance: 119.7
click at [869, 170] on div "21 41 7 36 16 71 80 16 36 11 44 56 21 24 20 53 20 27 15 8 6 23 12 13 9 8 5 6 29…" at bounding box center [977, 220] width 759 height 331
click at [306, 196] on td "7208107795" at bounding box center [320, 204] width 184 height 20
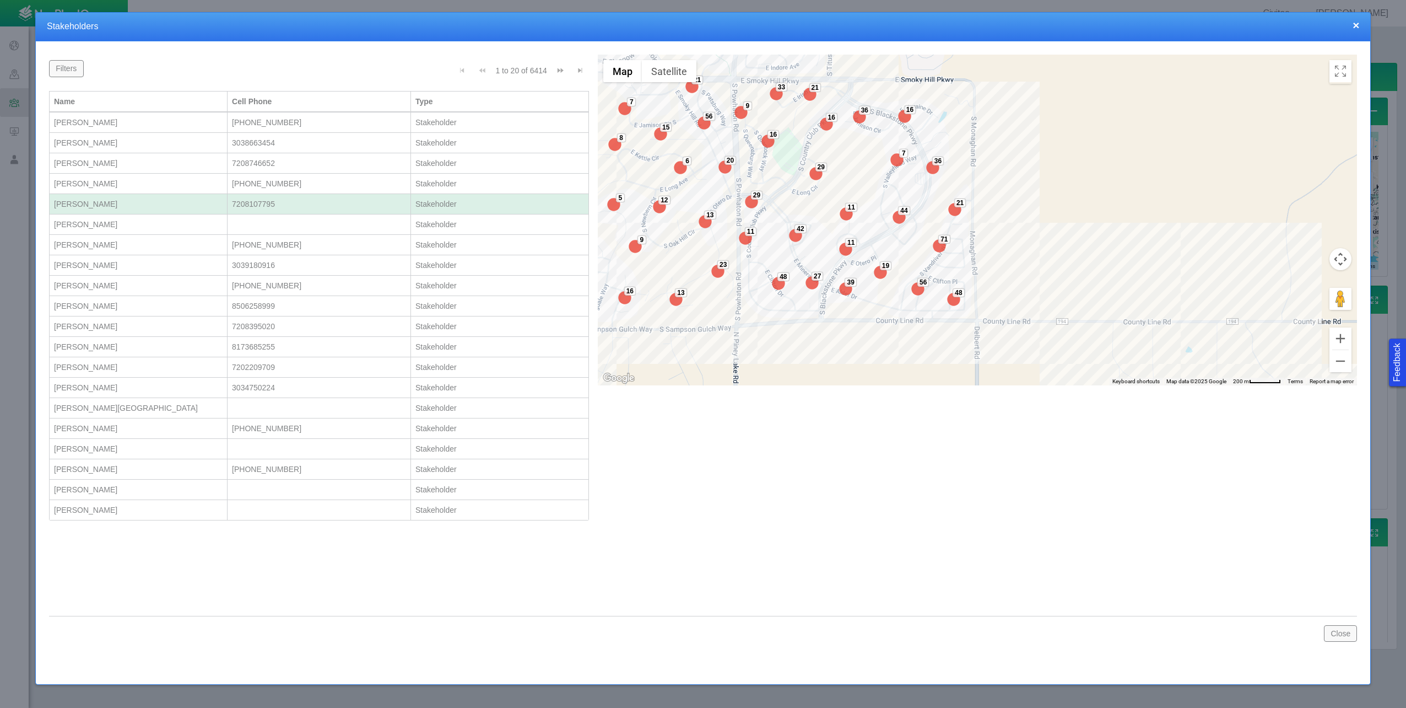
click at [142, 204] on div "[PERSON_NAME]" at bounding box center [138, 203] width 169 height 11
click at [126, 229] on div "[PERSON_NAME]" at bounding box center [138, 224] width 169 height 11
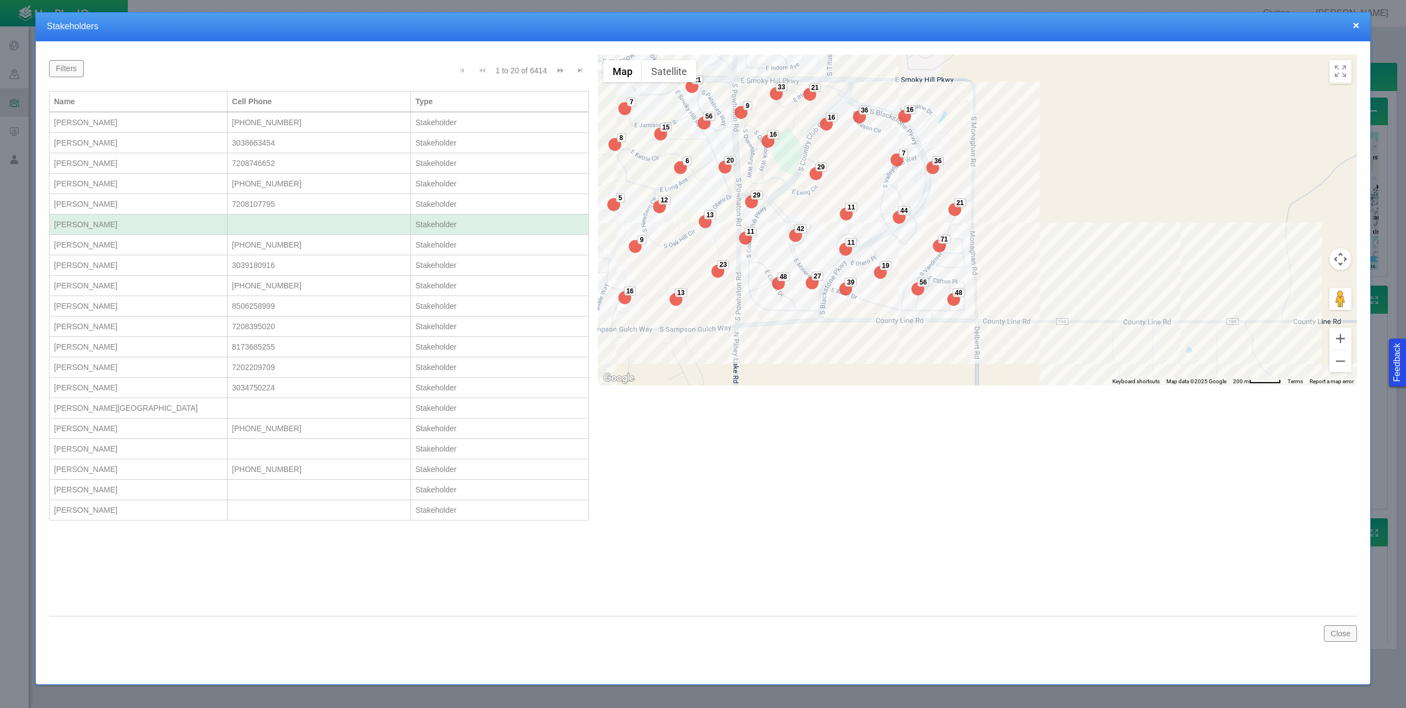
click at [126, 229] on div "[PERSON_NAME]" at bounding box center [138, 224] width 169 height 11
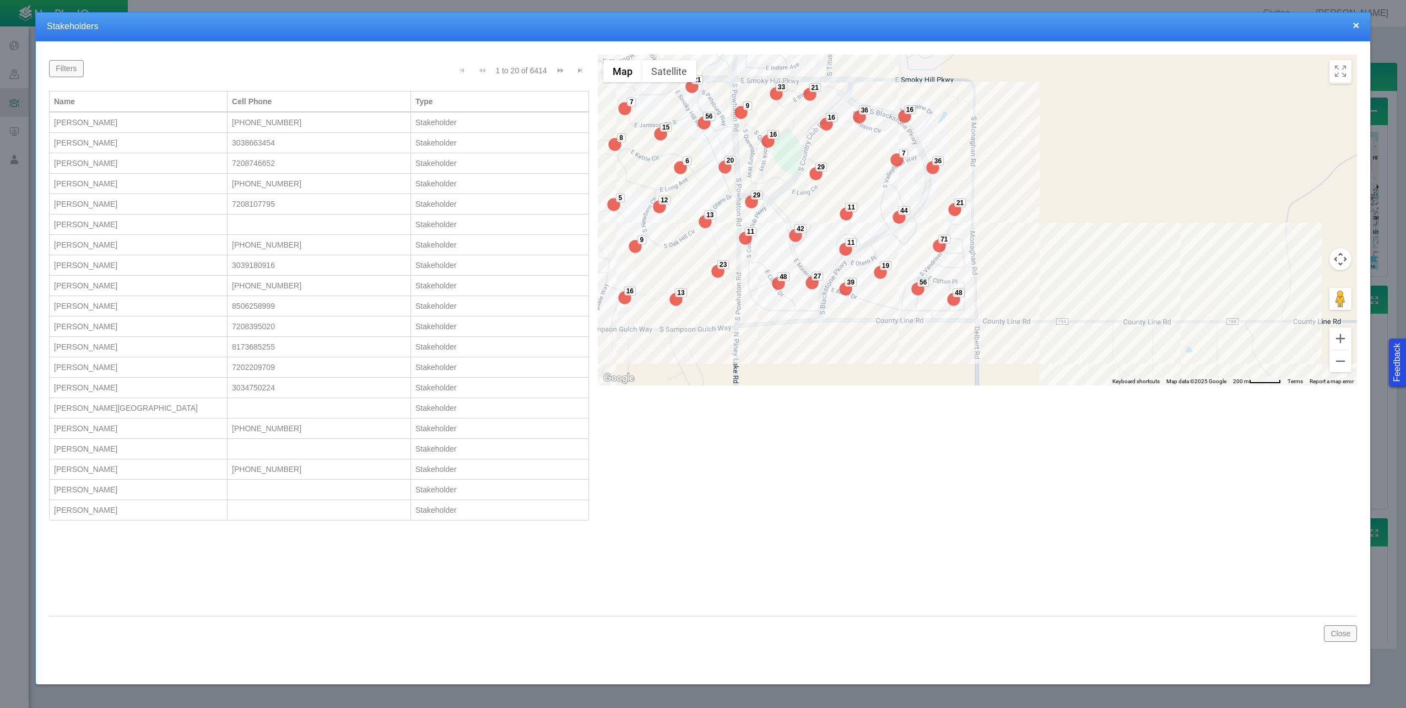
click at [123, 245] on div "[PERSON_NAME]" at bounding box center [138, 244] width 169 height 11
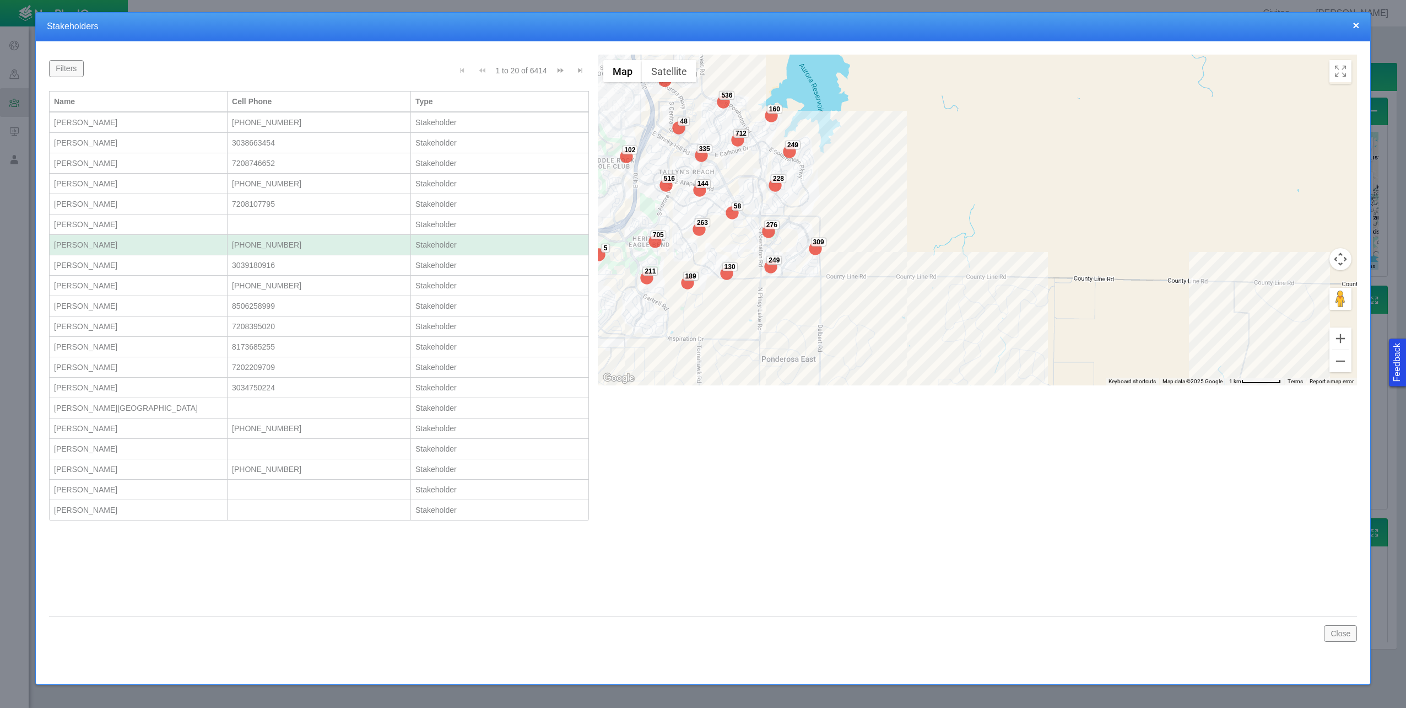
click at [70, 64] on button "Filters" at bounding box center [66, 68] width 35 height 17
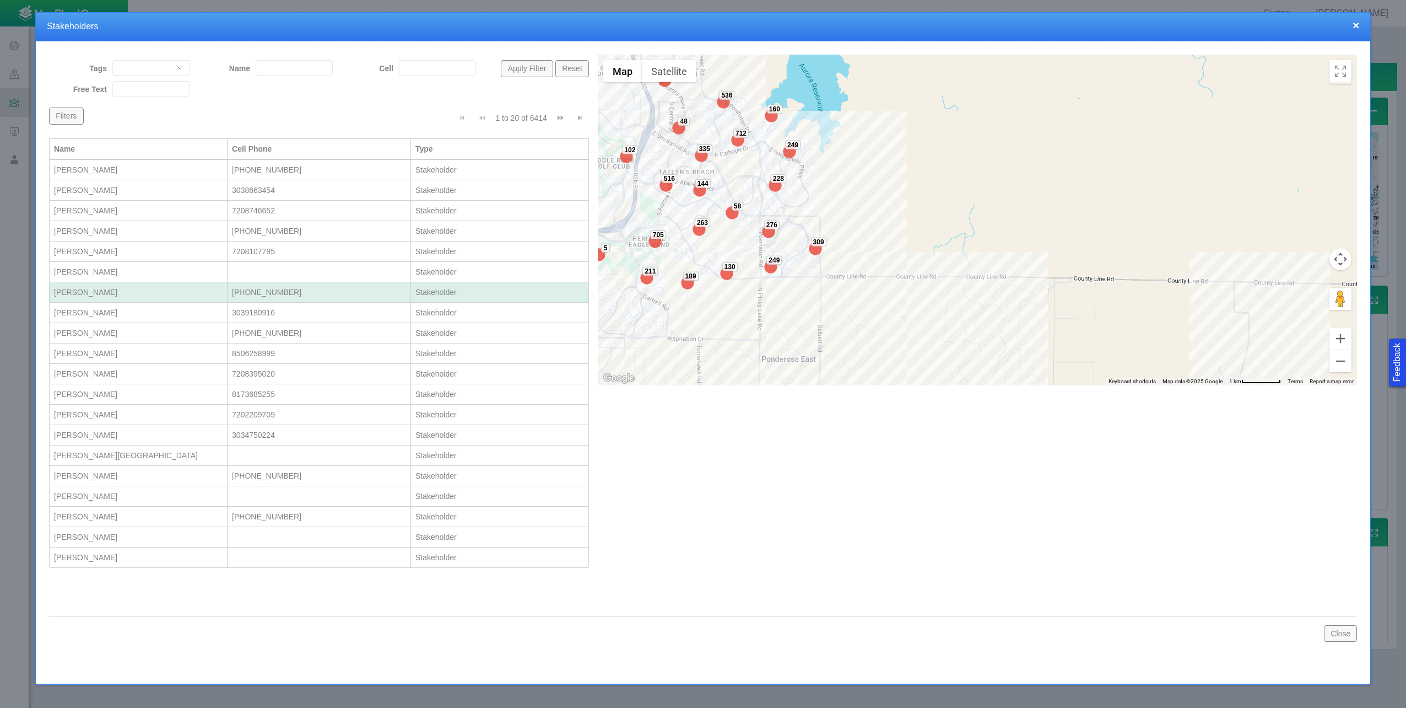
click at [295, 66] on input "Name" at bounding box center [294, 67] width 77 height 15
type input "R"
type input "[PERSON_NAME]"
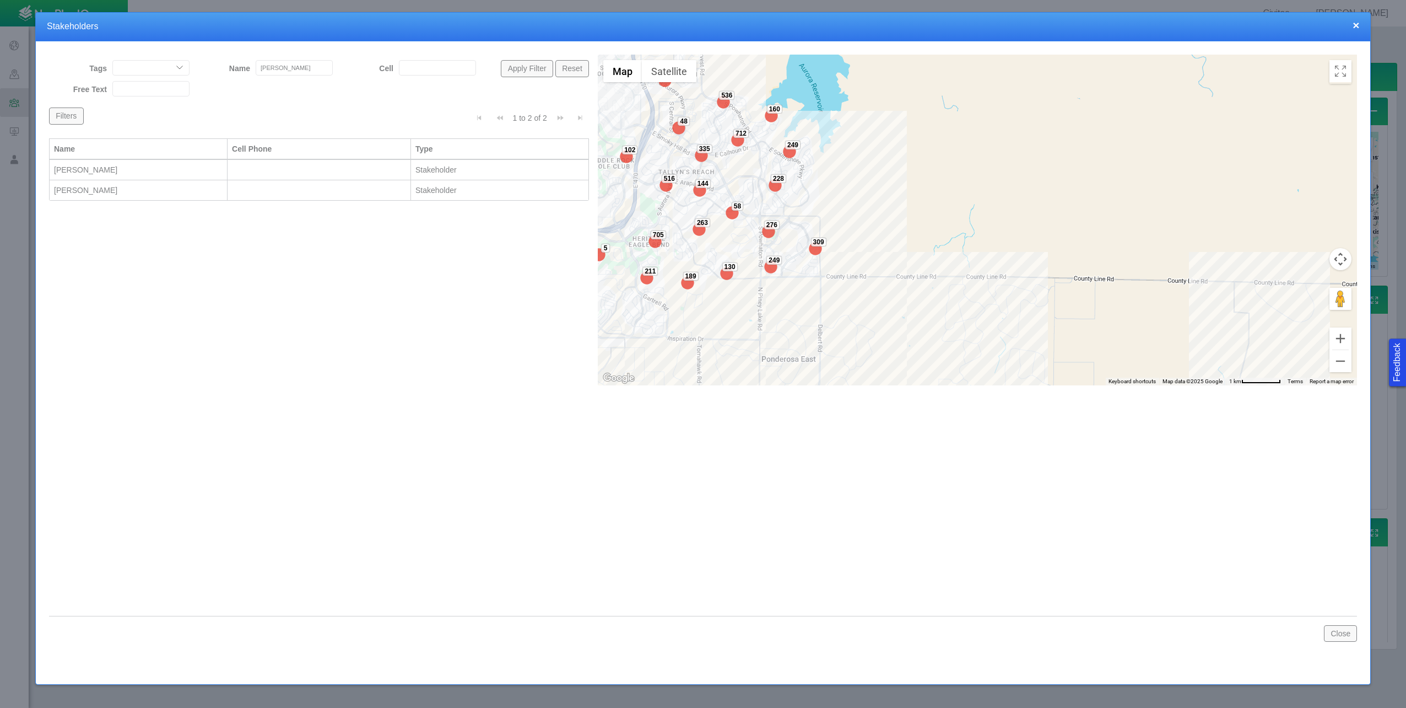
click at [1357, 25] on button "×" at bounding box center [1356, 25] width 7 height 12
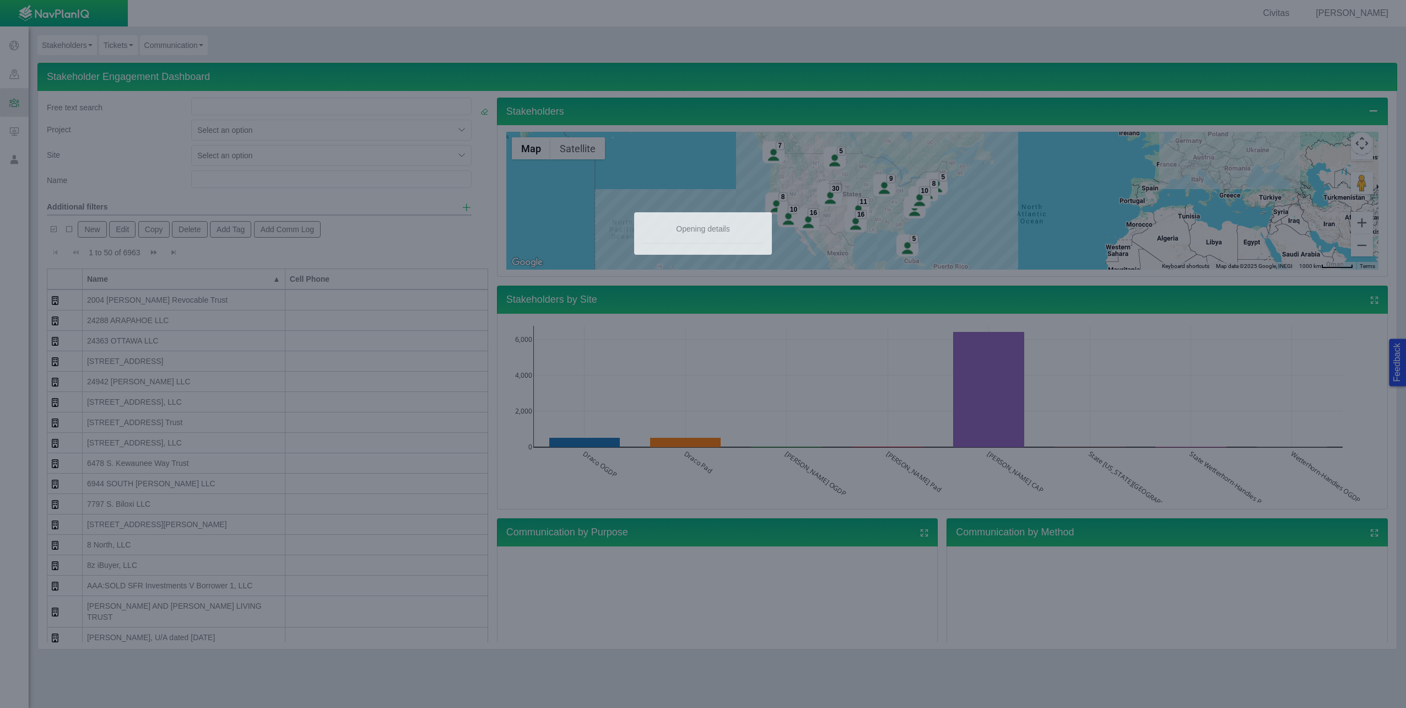
click at [969, 387] on div at bounding box center [703, 354] width 1406 height 708
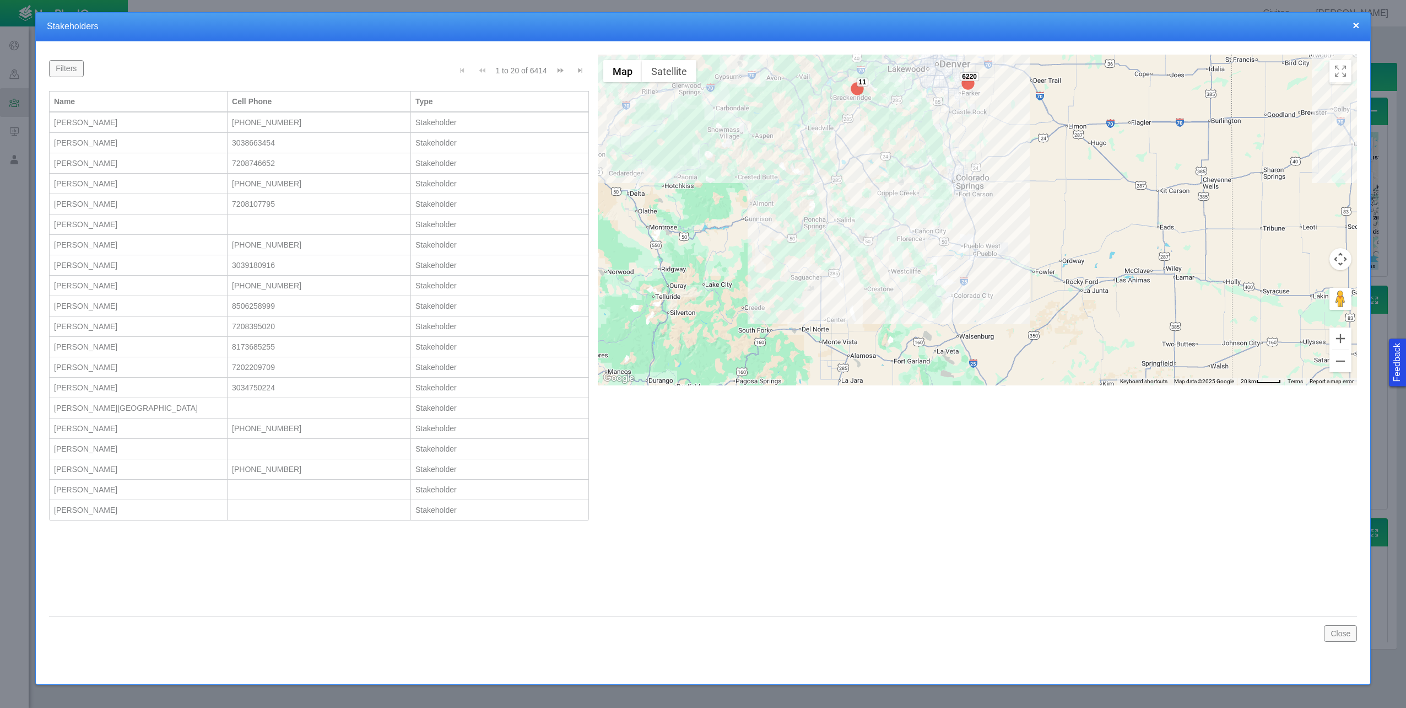
drag, startPoint x: 975, startPoint y: 117, endPoint x: 930, endPoint y: 195, distance: 90.1
click at [930, 195] on div "6220 11 14" at bounding box center [977, 220] width 759 height 331
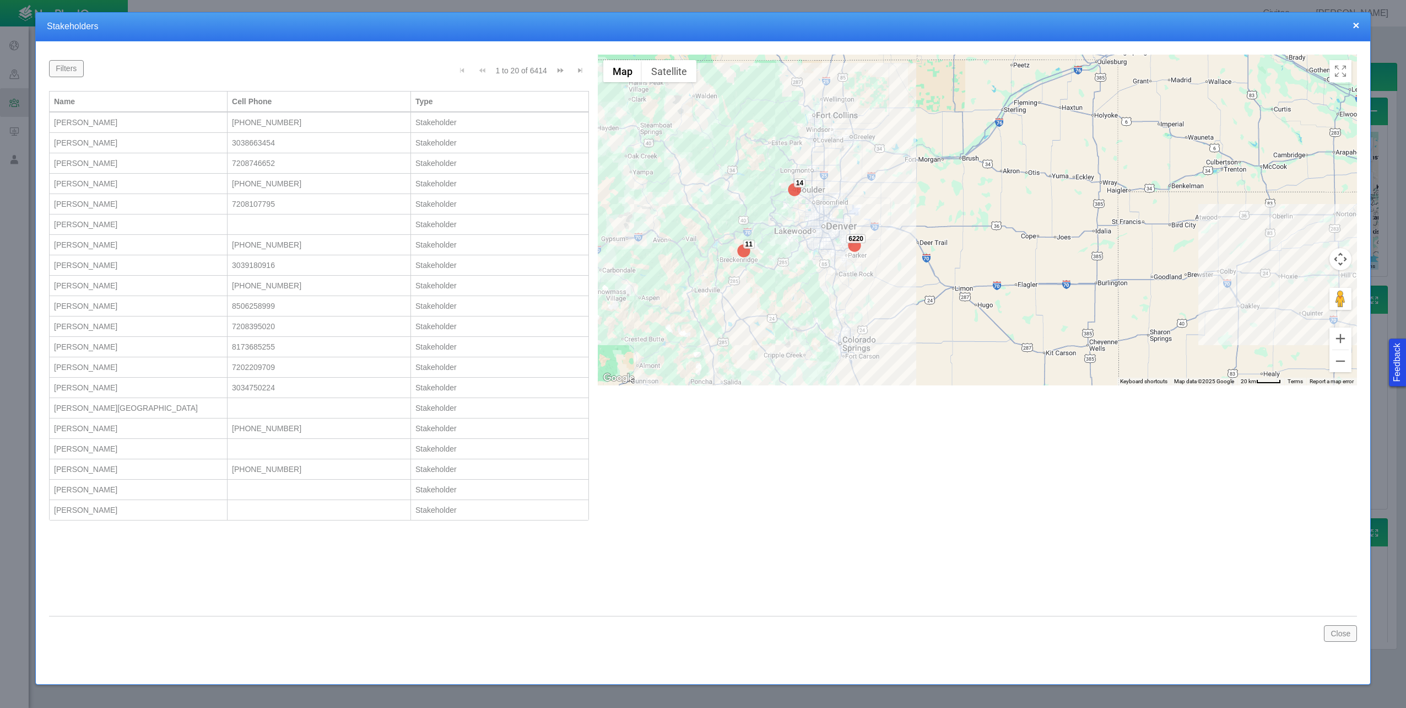
drag, startPoint x: 938, startPoint y: 157, endPoint x: 843, endPoint y: 304, distance: 175.3
click at [843, 304] on div "6220 11 14" at bounding box center [977, 220] width 759 height 331
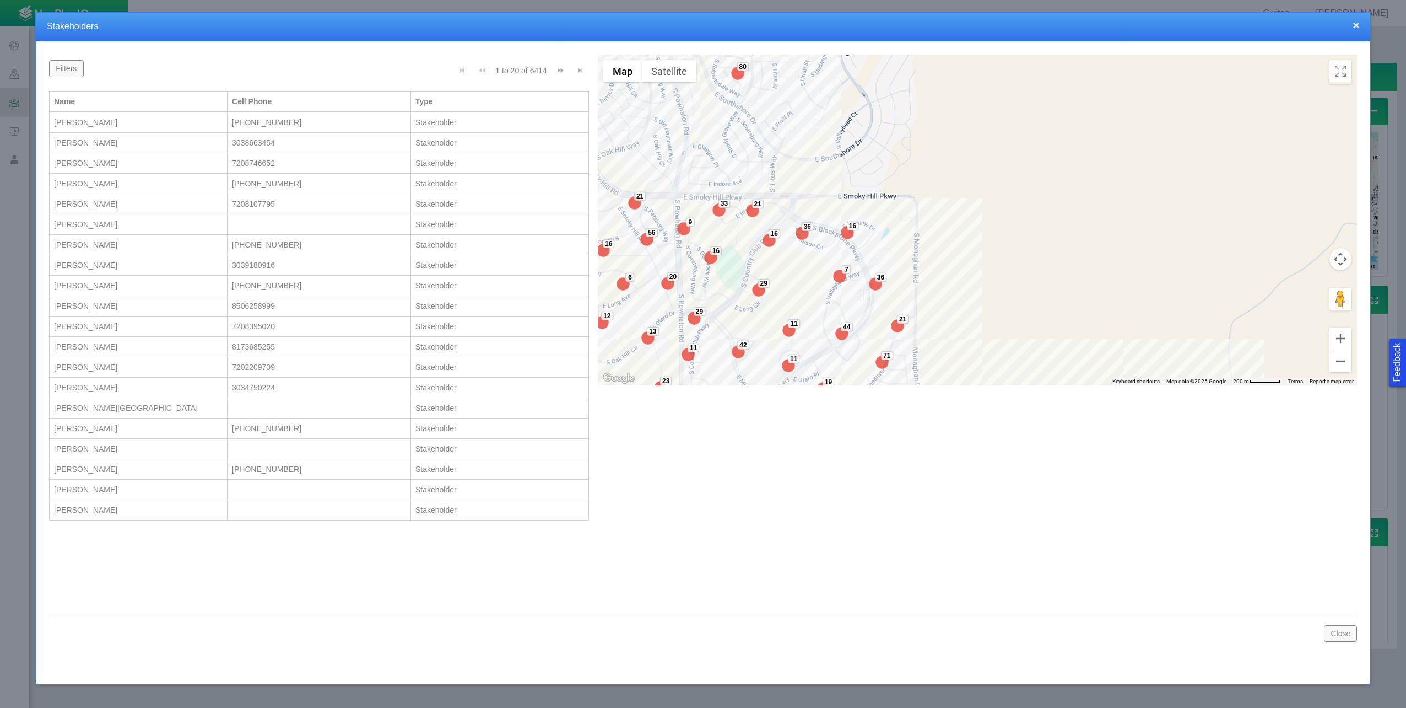
click at [874, 286] on img at bounding box center [876, 284] width 22 height 22
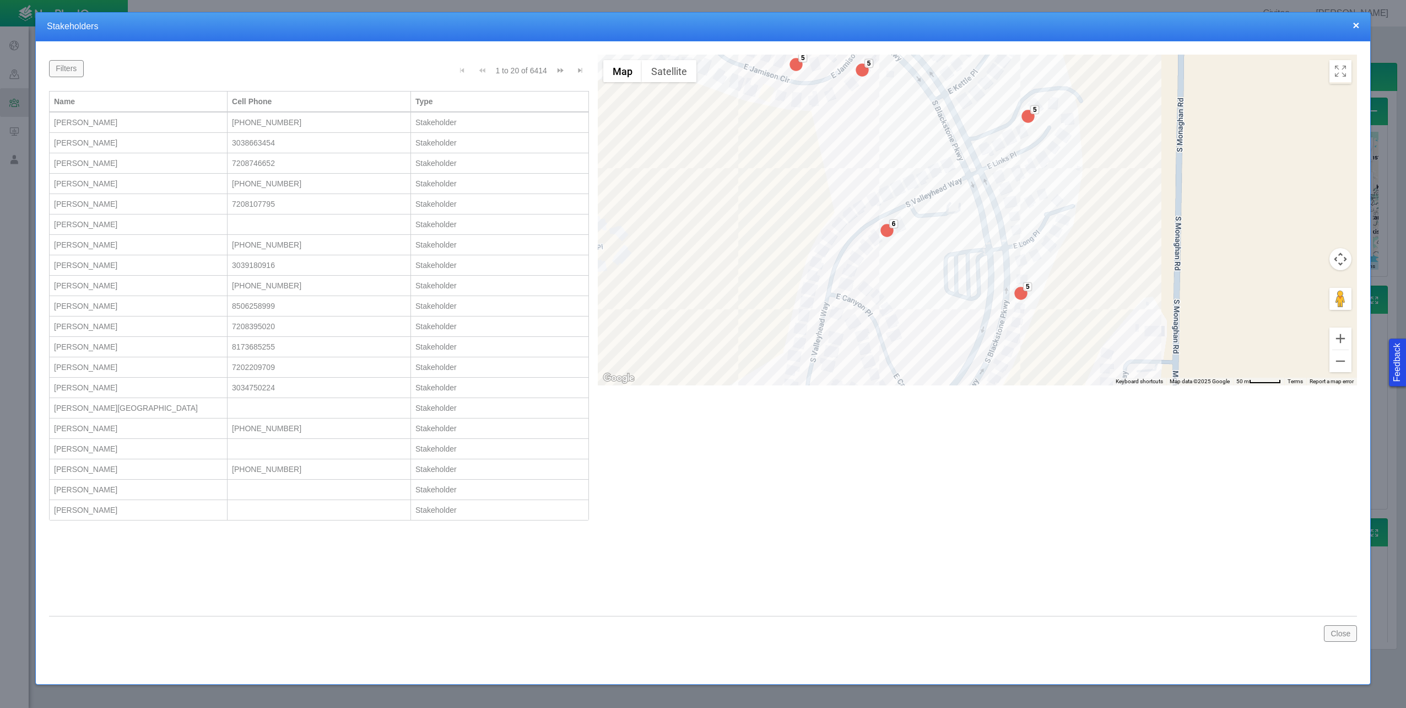
click at [1071, 112] on div "5 5 5 6 6 5" at bounding box center [977, 220] width 759 height 331
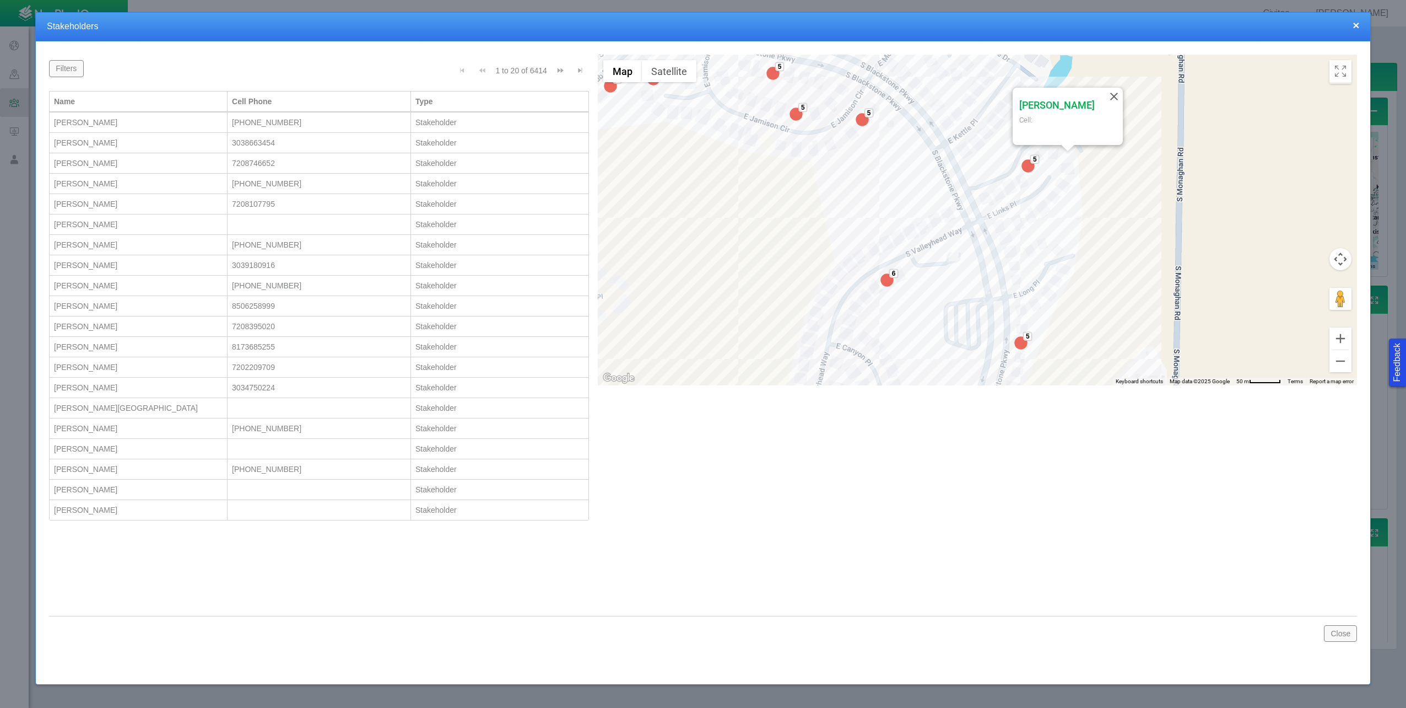
click at [1064, 178] on div "[PHONE_NUMBER] [PERSON_NAME]:" at bounding box center [977, 220] width 759 height 331
click at [1042, 201] on div "[PHONE_NUMBER] [PERSON_NAME]:" at bounding box center [977, 220] width 759 height 331
click at [1034, 209] on div "[PHONE_NUMBER] [PERSON_NAME]:" at bounding box center [977, 220] width 759 height 331
click at [1020, 214] on div "5 5 5 6 6 6 5 5 [PERSON_NAME]:" at bounding box center [977, 220] width 759 height 331
click at [1060, 239] on div "5 5 5 6 6 6 5 5 [PERSON_NAME][MEDICAL_DATA]:" at bounding box center [977, 220] width 759 height 331
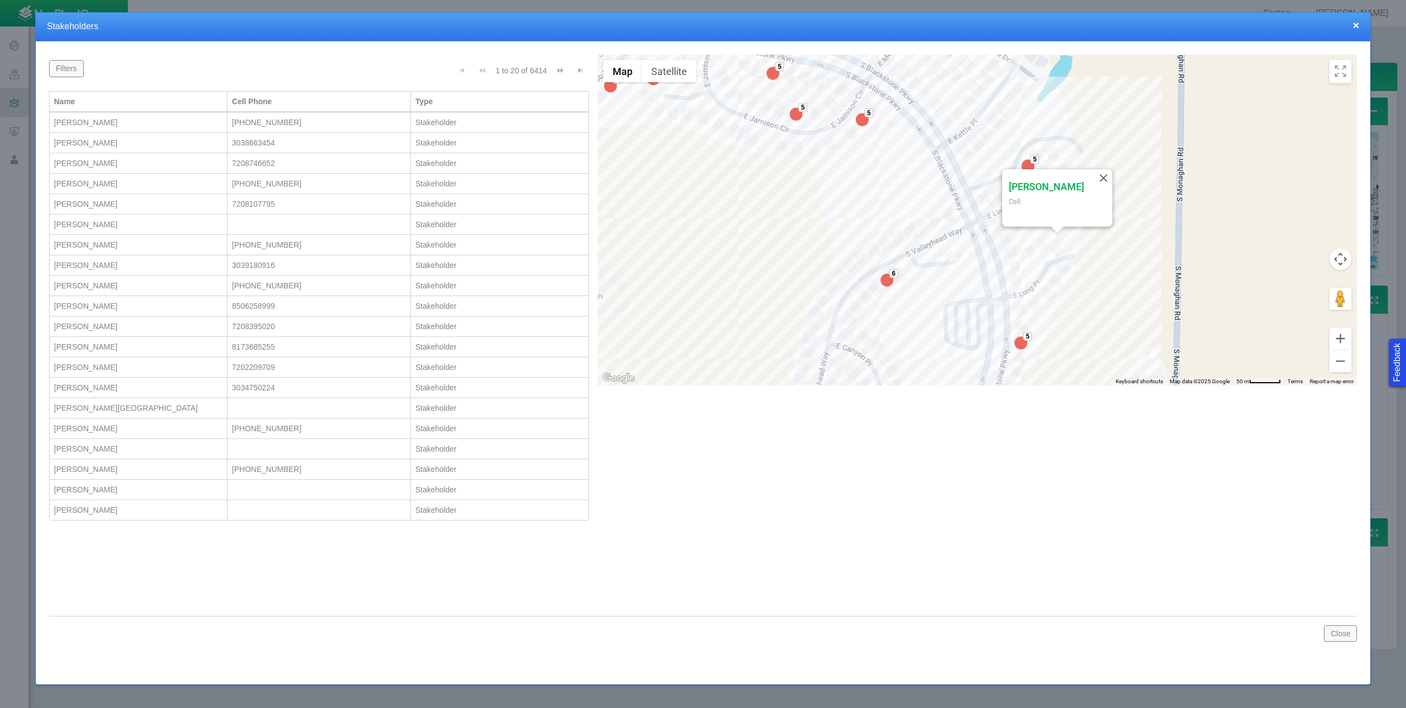
click at [1064, 262] on div "5 5 5 6 6 6 5 5 [PERSON_NAME]:" at bounding box center [977, 220] width 759 height 331
click at [1058, 278] on div "[PHONE_NUMBER] [PERSON_NAME]:" at bounding box center [977, 220] width 759 height 331
click at [1052, 289] on div "5 5 5 6 6 6 5 5 [PERSON_NAME] Cell:" at bounding box center [977, 220] width 759 height 331
click at [1360, 25] on button "×" at bounding box center [1356, 25] width 7 height 12
